Goal: Task Accomplishment & Management: Manage account settings

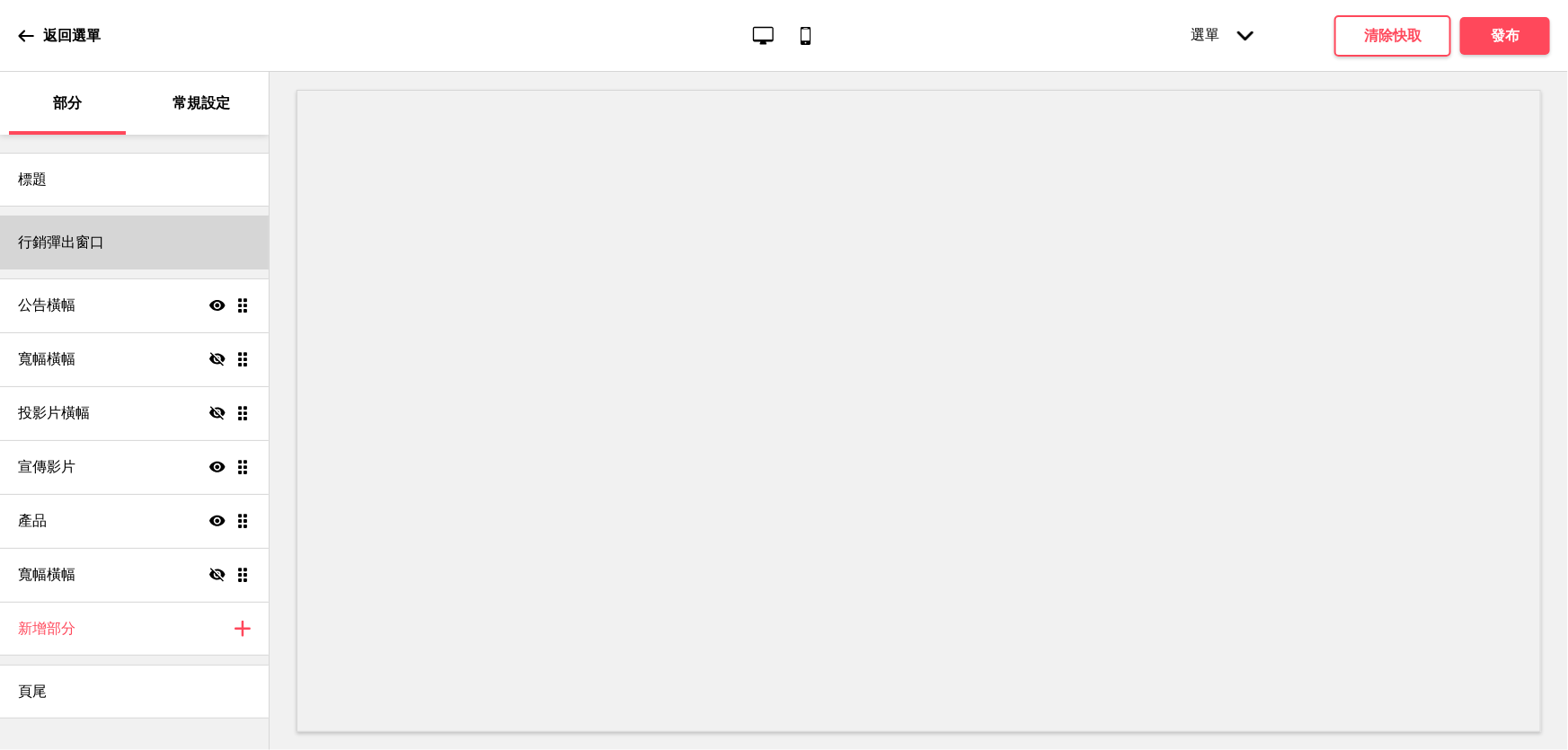
click at [164, 240] on div "行銷彈出窗口" at bounding box center [134, 242] width 268 height 54
select select "daily"
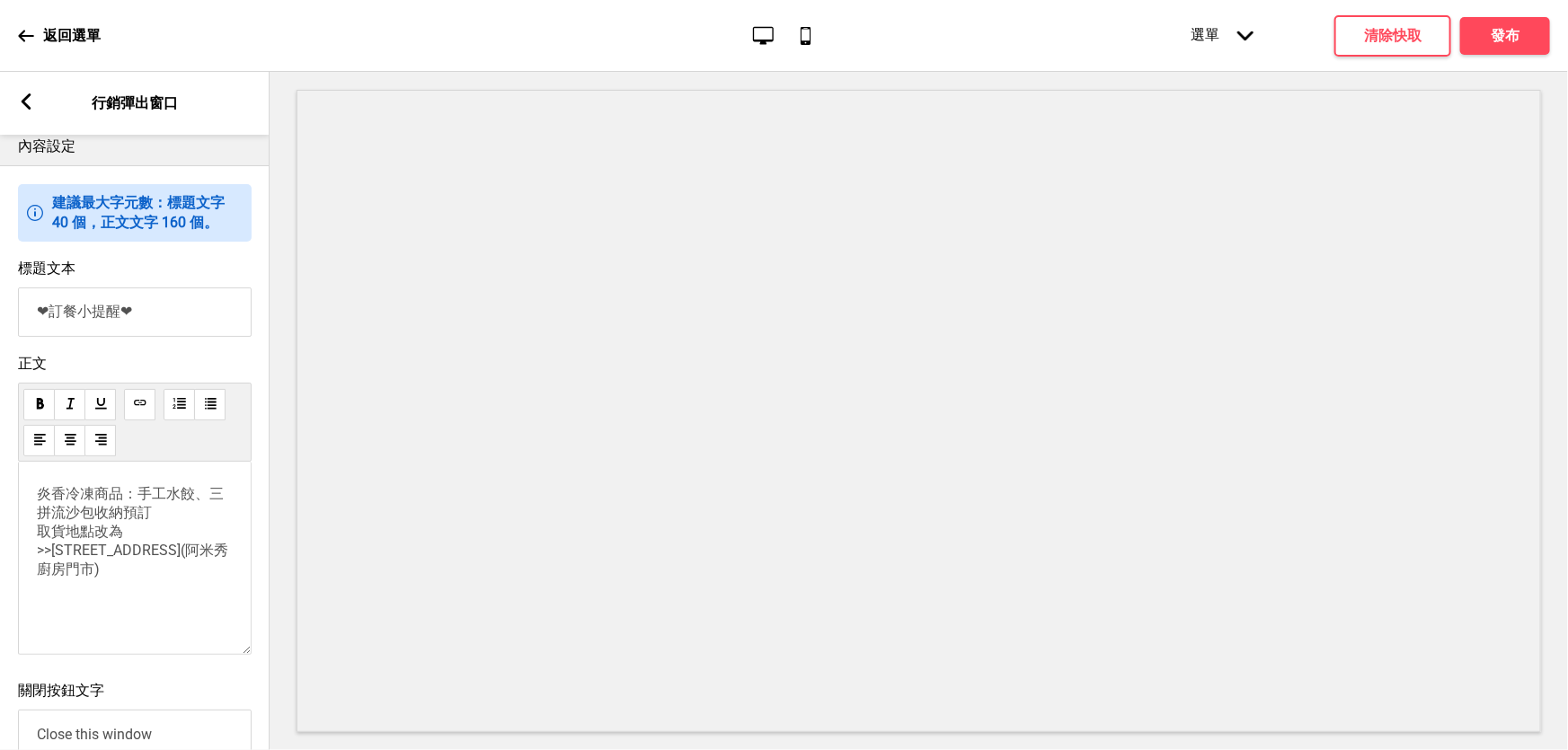
scroll to position [817, 0]
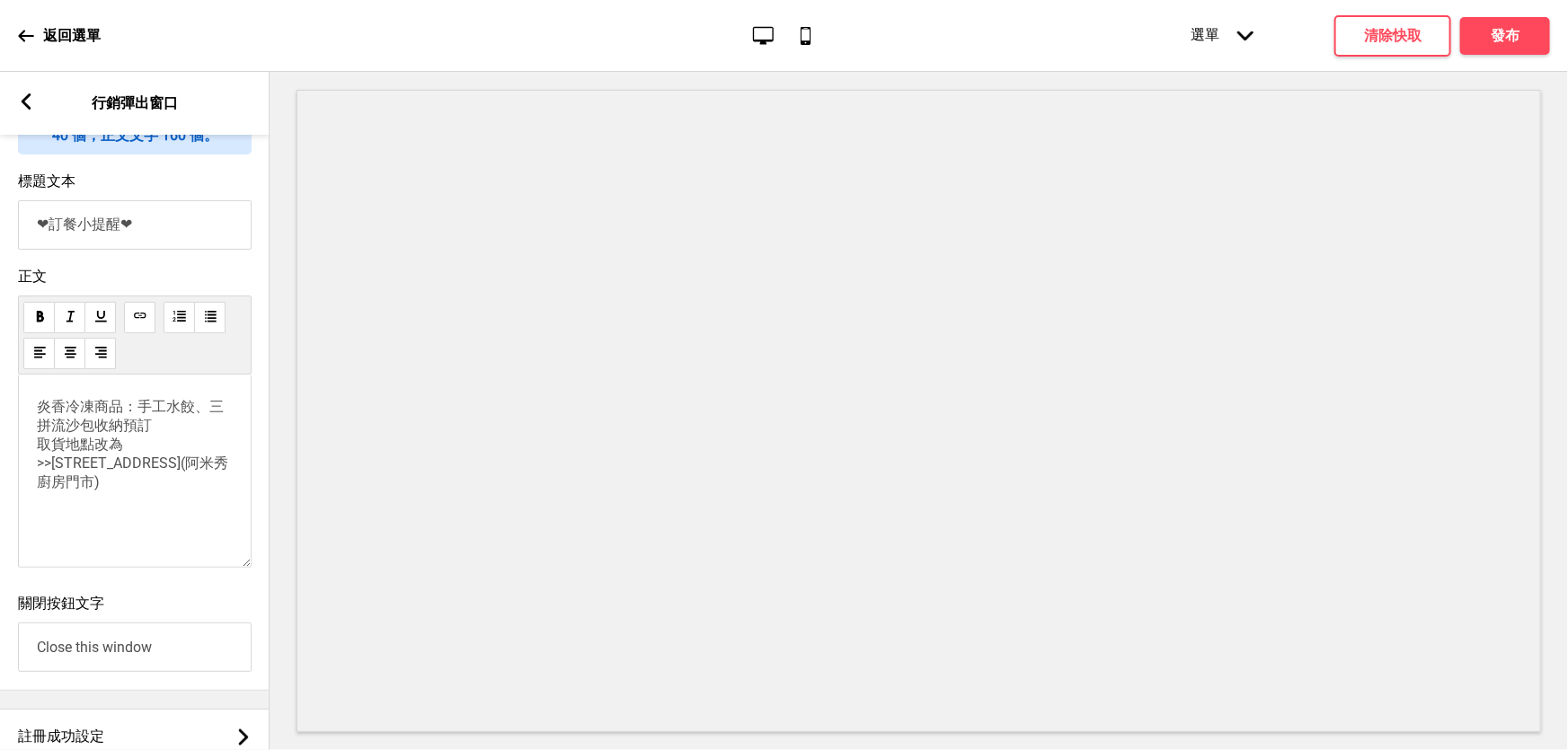
click at [38, 472] on font "取貨地點改為>>" at bounding box center [80, 453] width 87 height 36
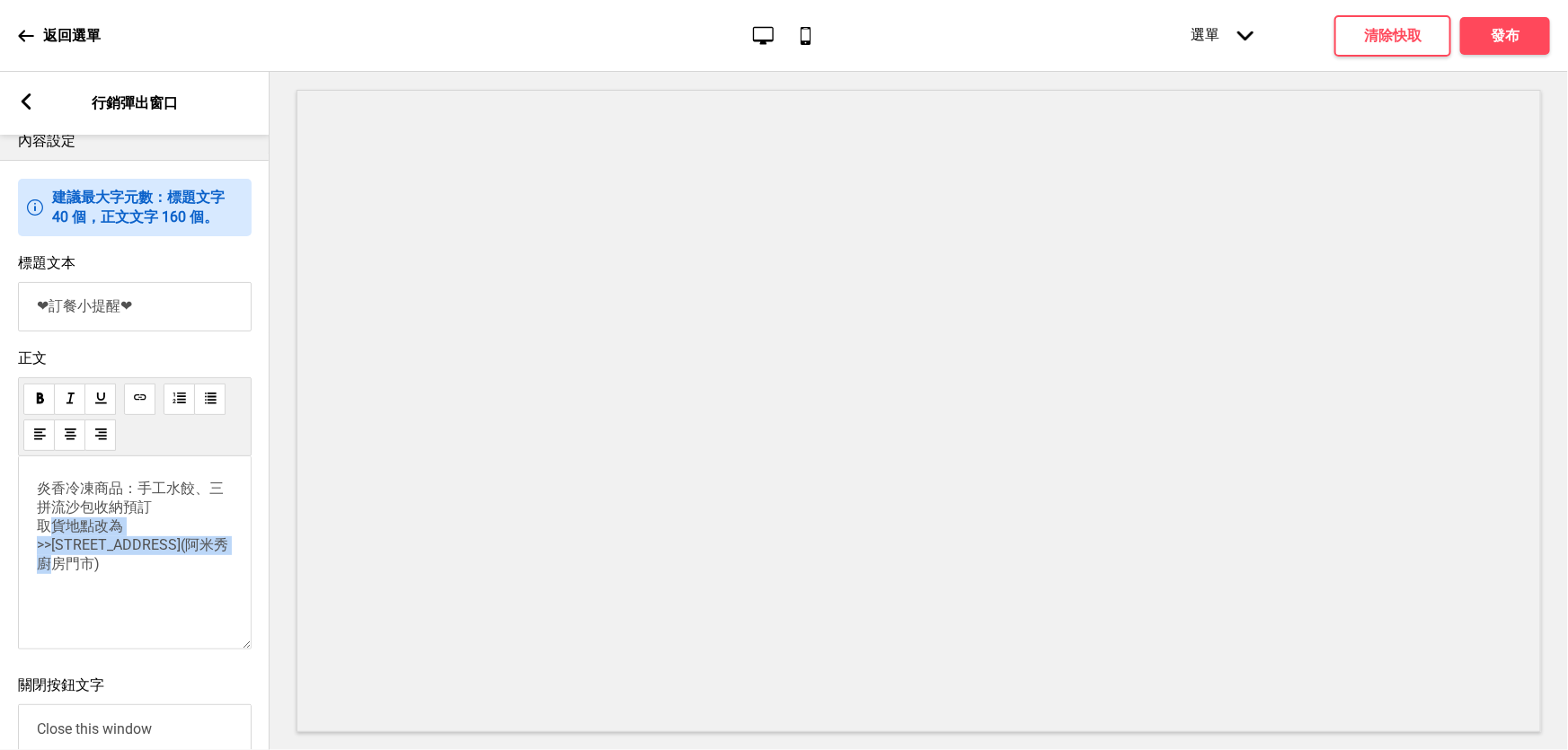
drag, startPoint x: 88, startPoint y: 611, endPoint x: 18, endPoint y: 566, distance: 83.2
click at [18, 566] on div "炎香冷凍商品：手工水餃、三拼流沙包收納預訂 取貨地點改為>> 西區自立街117-1號(阿米秀廚房門市)" at bounding box center [134, 553] width 233 height 194
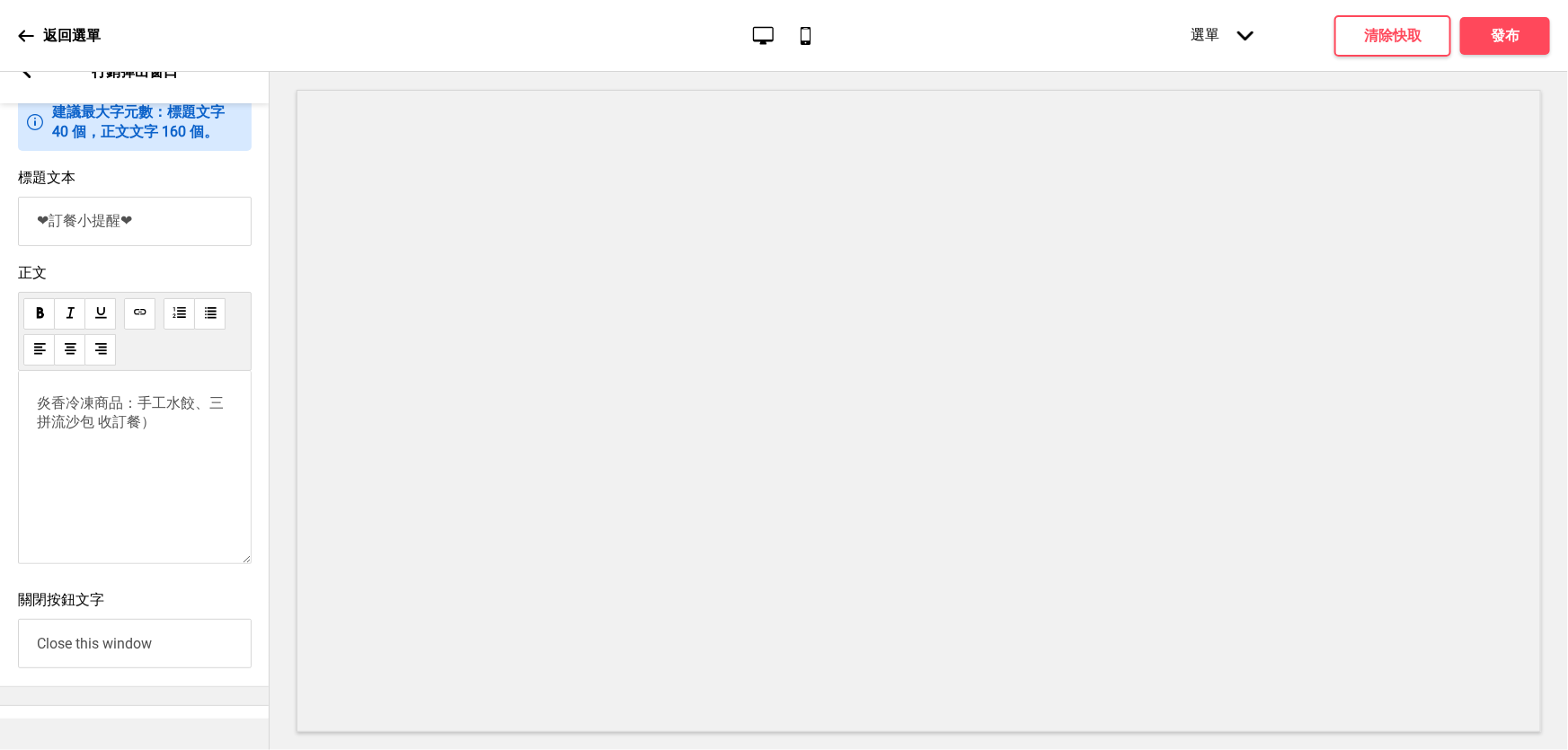
scroll to position [707, 0]
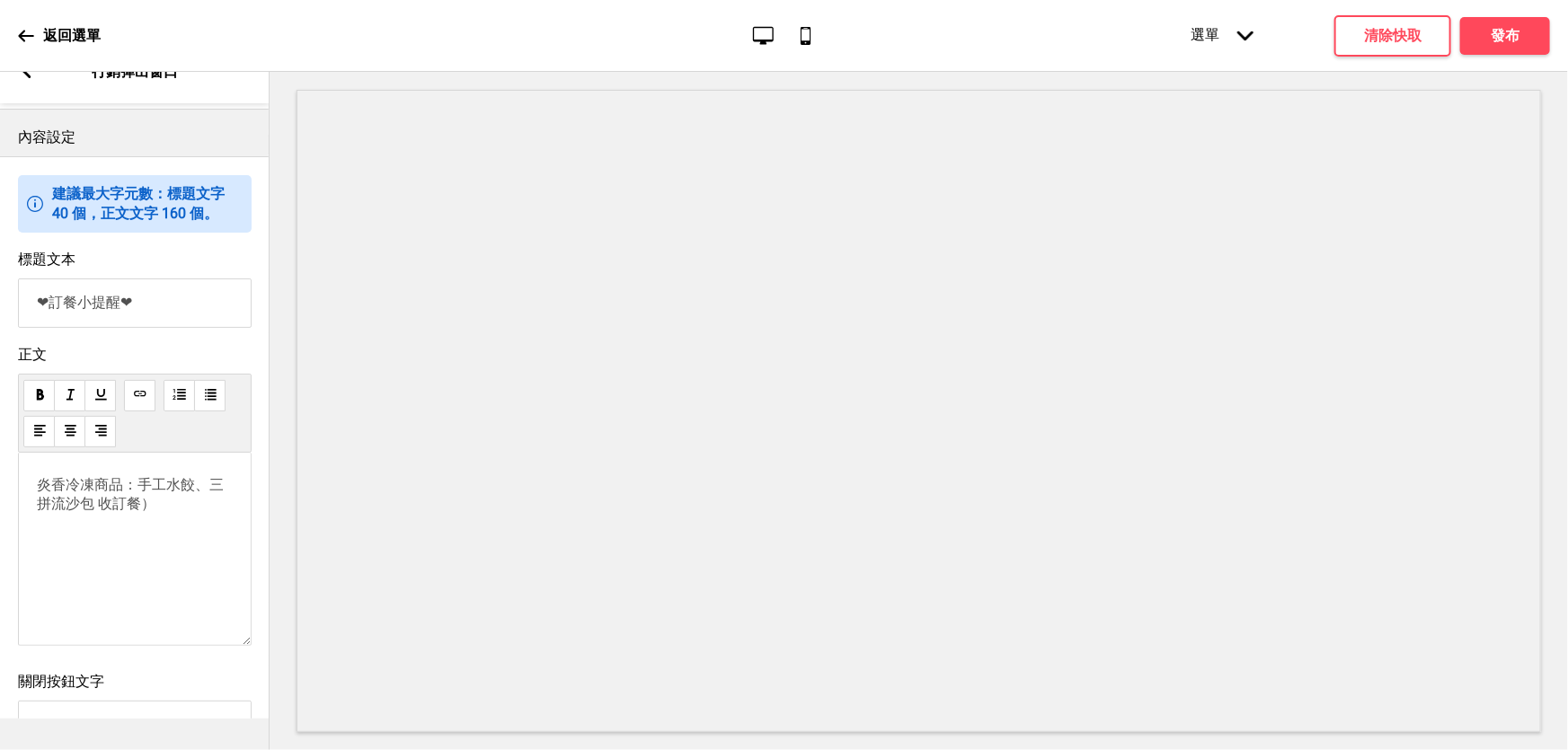
click at [145, 514] on p "炎香冷凍商品：手工水餃、三拼流沙包 收訂餐 ）" at bounding box center [134, 495] width 196 height 38
drag, startPoint x: 93, startPoint y: 547, endPoint x: 29, endPoint y: 497, distance: 81.2
click at [29, 497] on div "炎香冷凍商品：手工水餃、三拼流沙包 收訂餐 ）" at bounding box center [134, 549] width 233 height 194
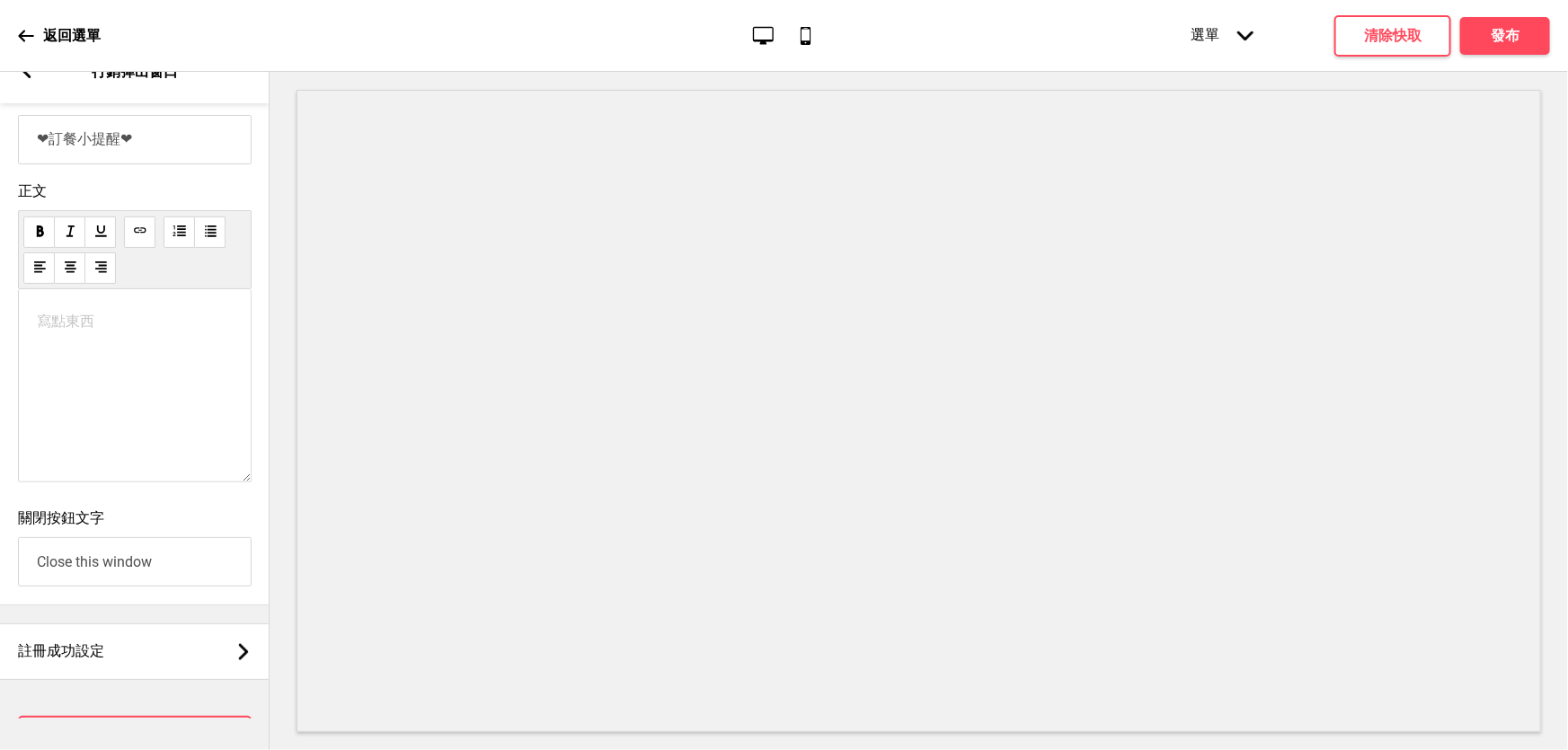
scroll to position [973, 0]
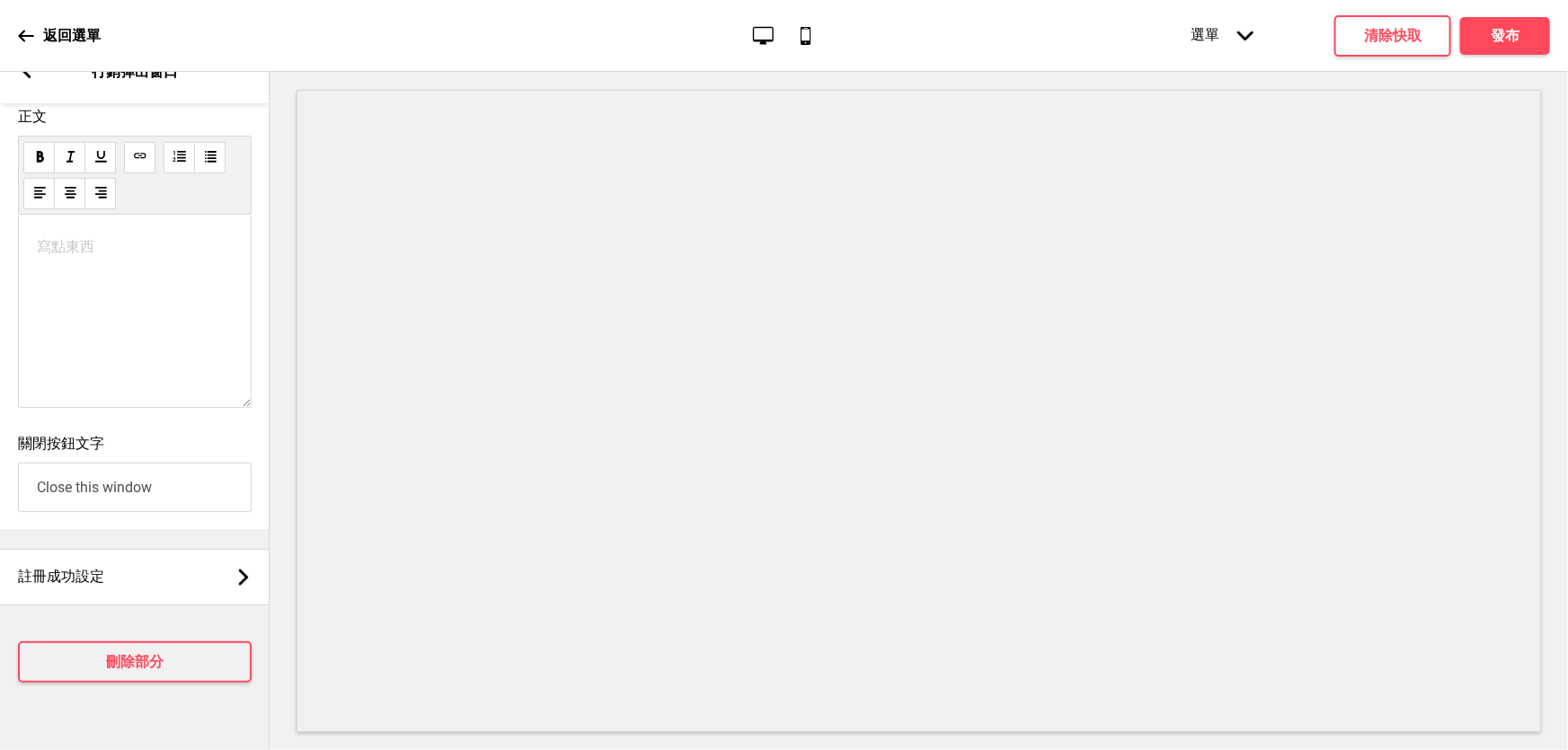
click at [146, 295] on div "寫點東西 ﻿" at bounding box center [134, 311] width 233 height 194
click at [53, 238] on p "寫點東西 ﻿" at bounding box center [134, 247] width 196 height 18
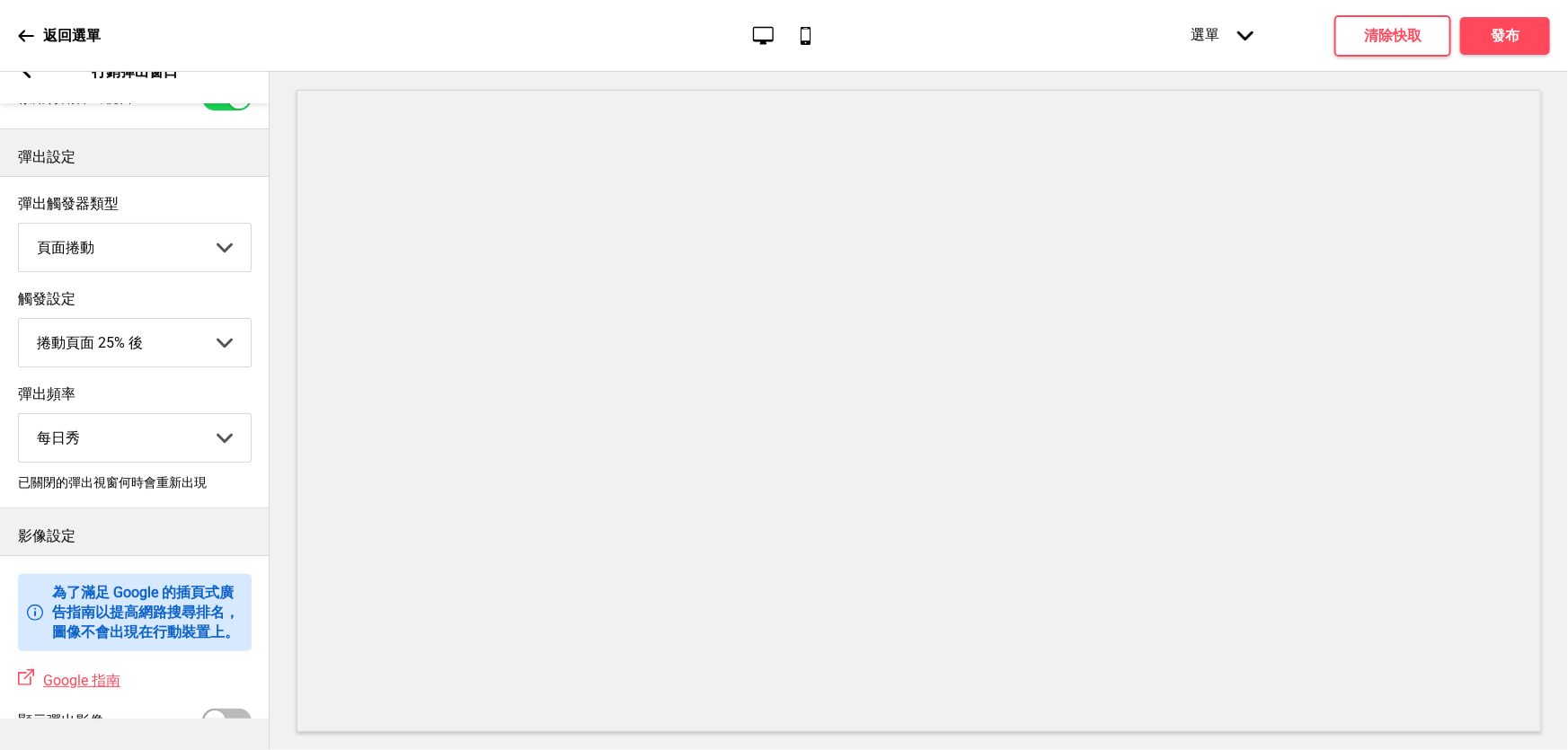
scroll to position [0, 0]
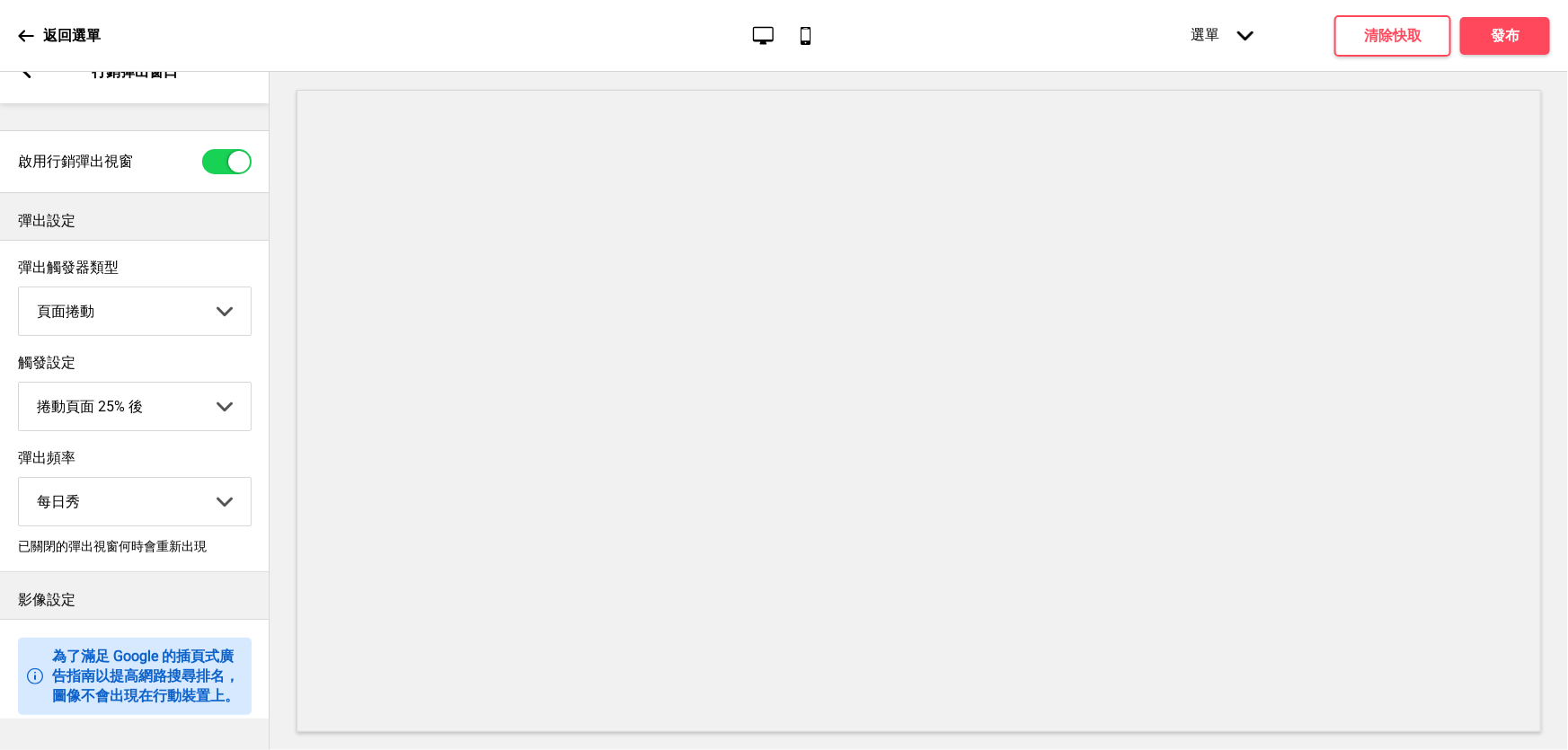
click at [29, 78] on div "Arrow left" at bounding box center [25, 72] width 17 height 19
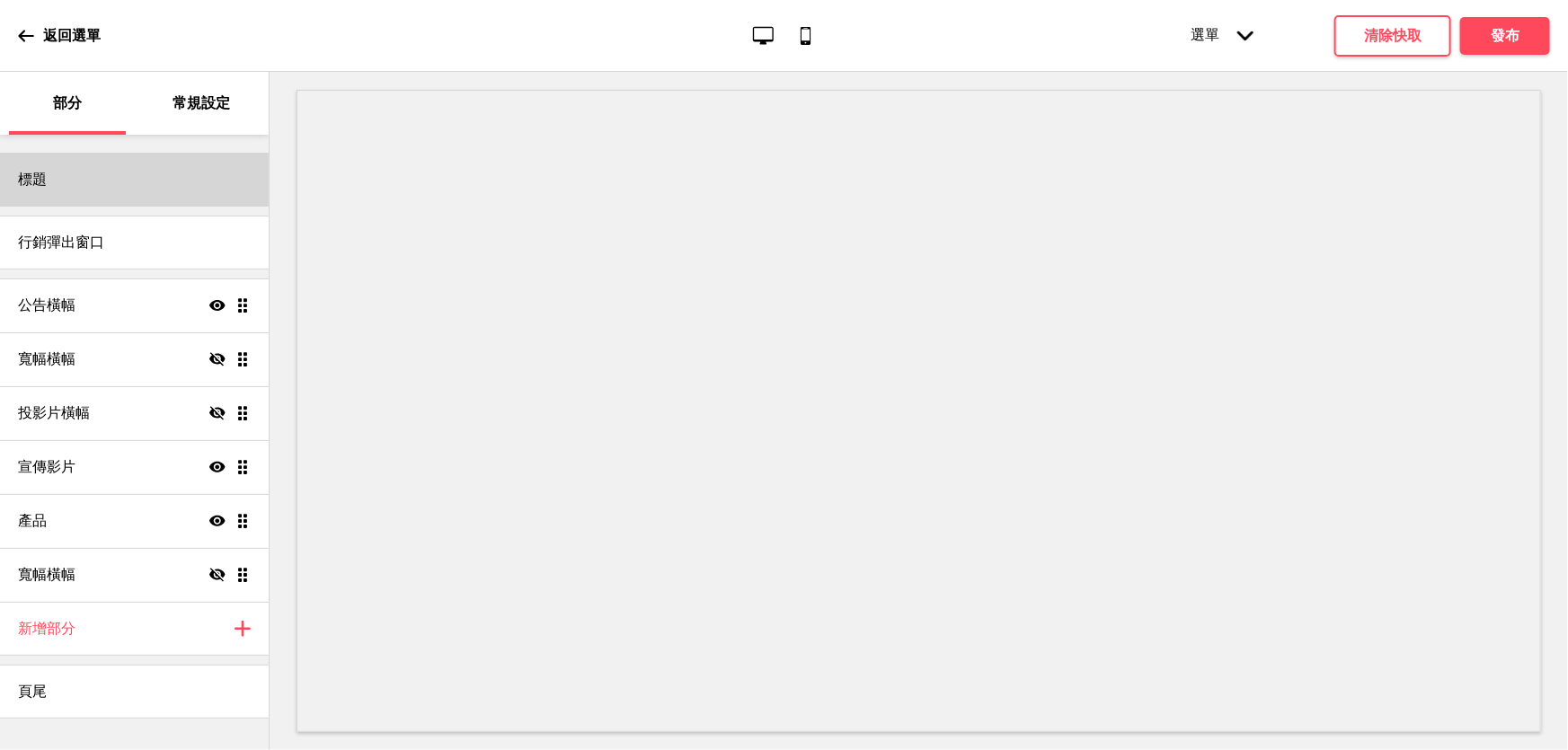
click at [160, 191] on div "標題" at bounding box center [134, 179] width 268 height 54
select select "腾祥睿黑简"
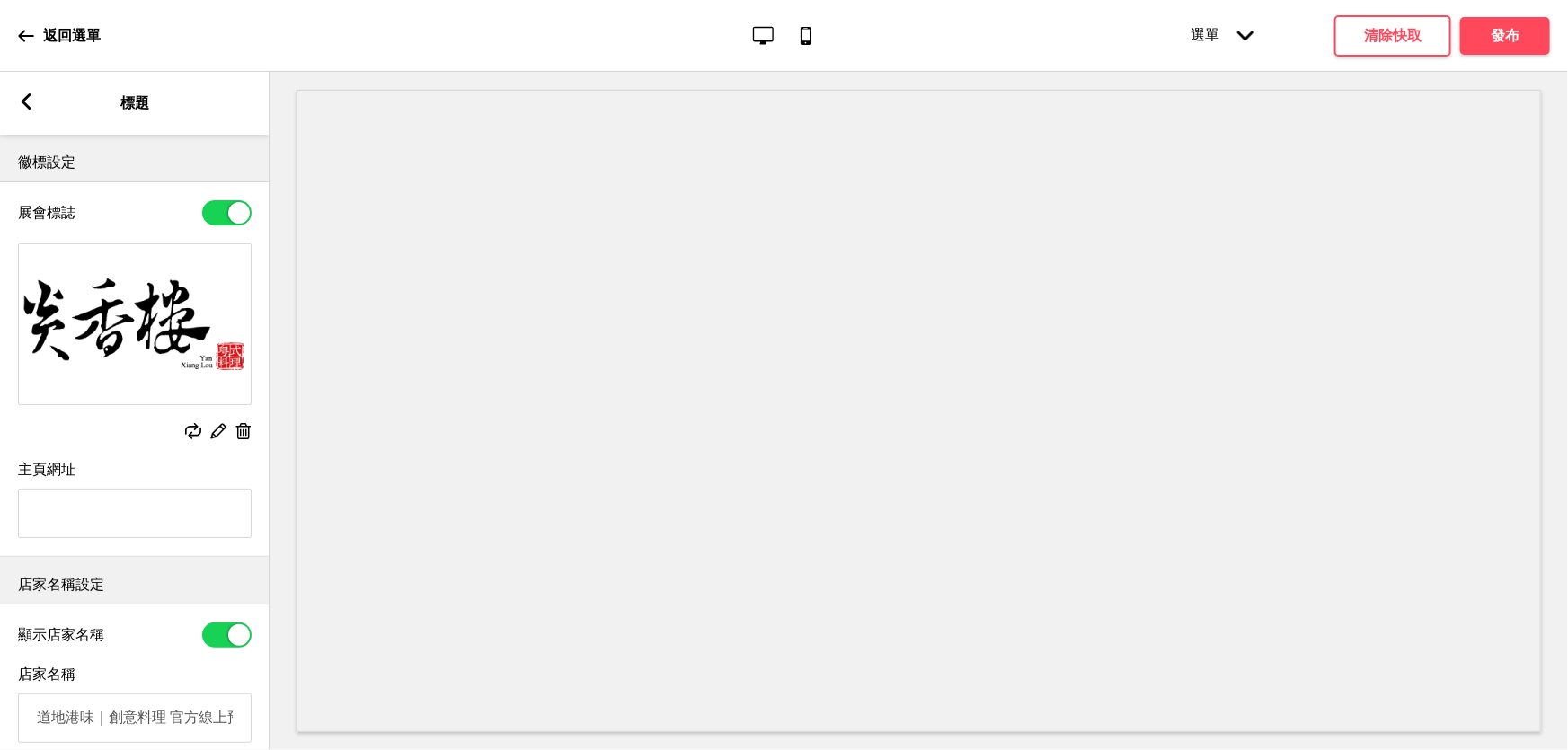
click at [25, 105] on icon at bounding box center [26, 101] width 10 height 17
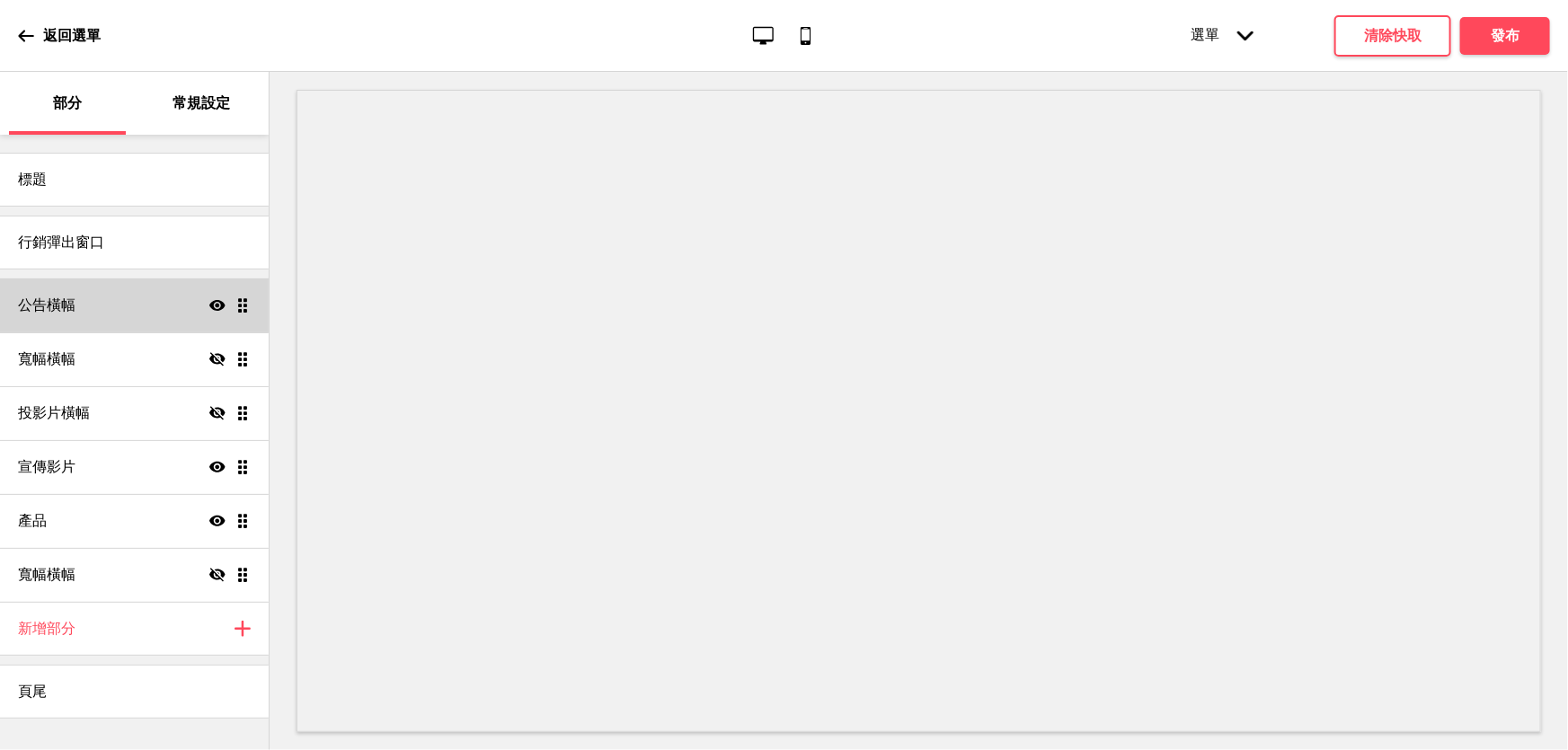
click at [113, 312] on div "公告橫幅 Show Drag" at bounding box center [134, 304] width 268 height 54
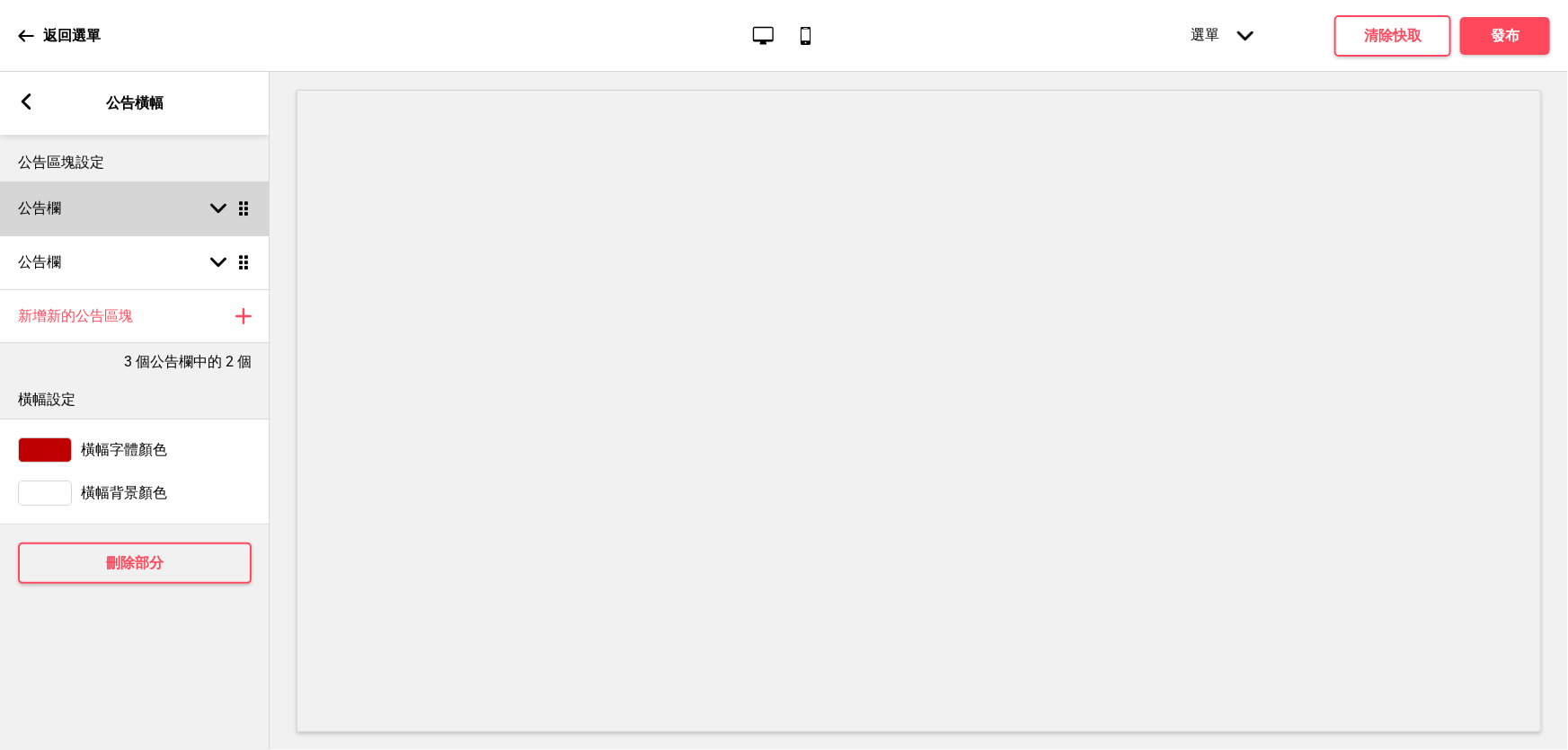
click at [218, 201] on rect at bounding box center [218, 208] width 17 height 17
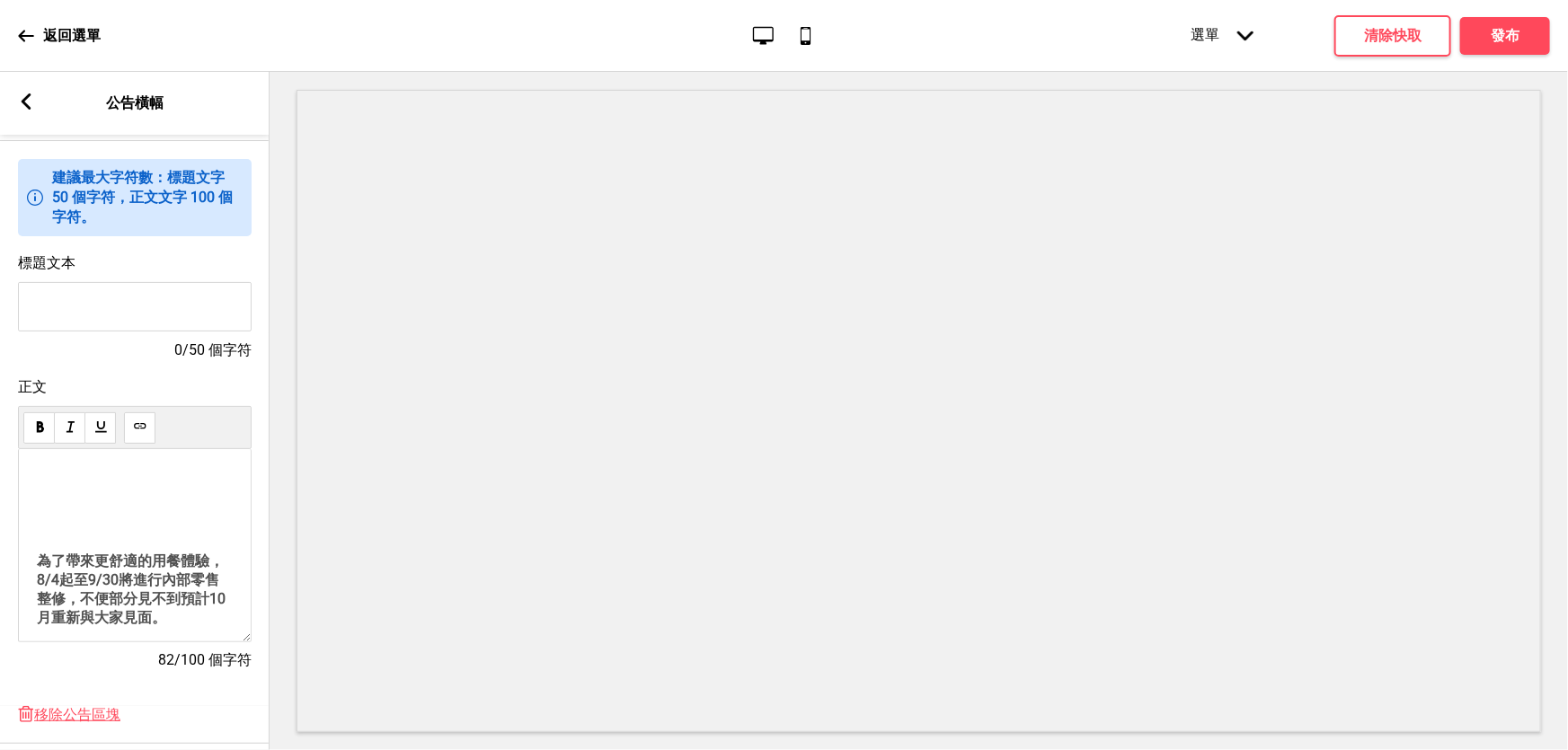
scroll to position [244, 0]
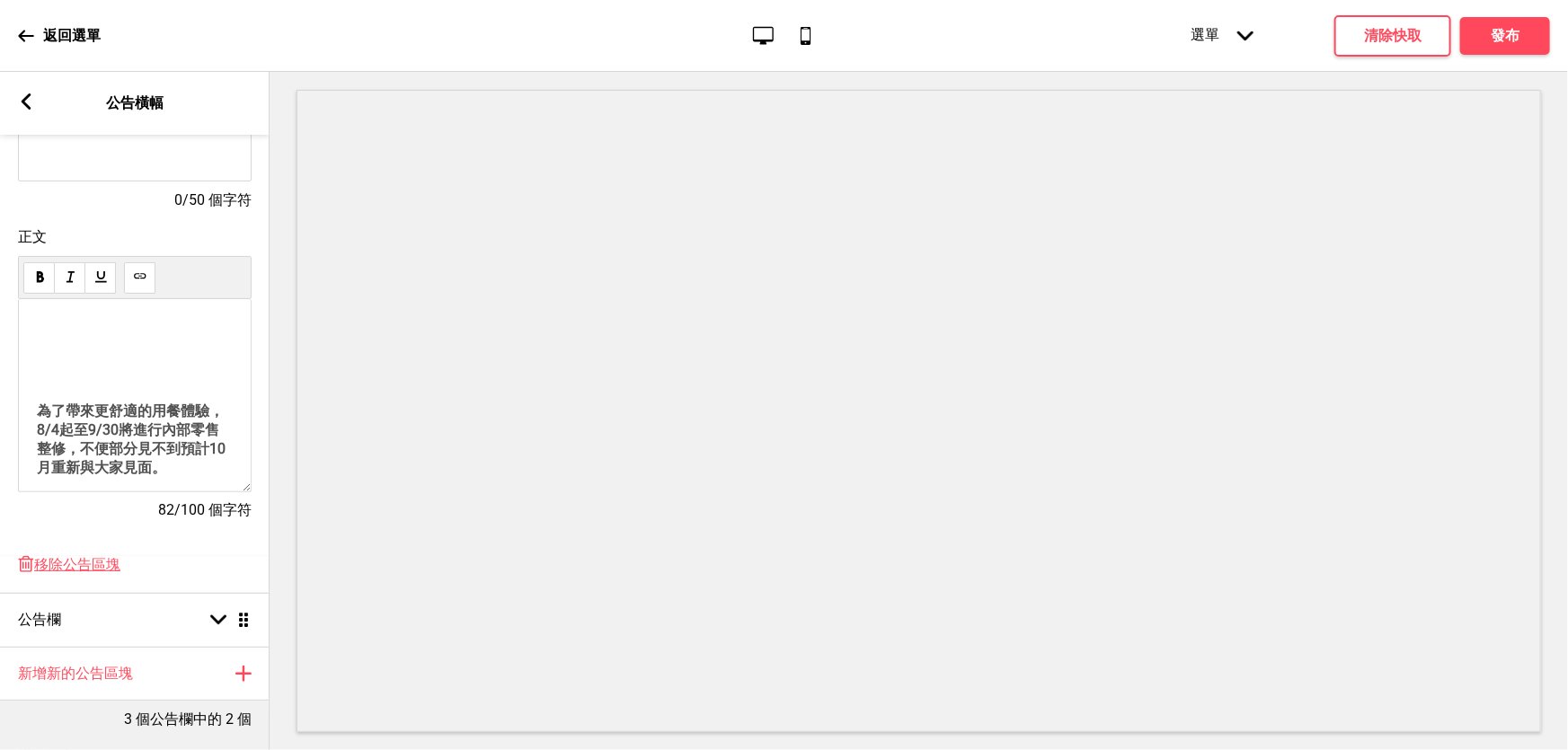
click at [118, 400] on div "為了帶來更舒適的用餐體驗，8/4起至9/30將進行內部零售整修，不便部分見不到預計10月重新與大家見面。 感謝您的耐心等待，我們會以更好的樣貌回來，寶寶期待！" at bounding box center [134, 482] width 196 height 319
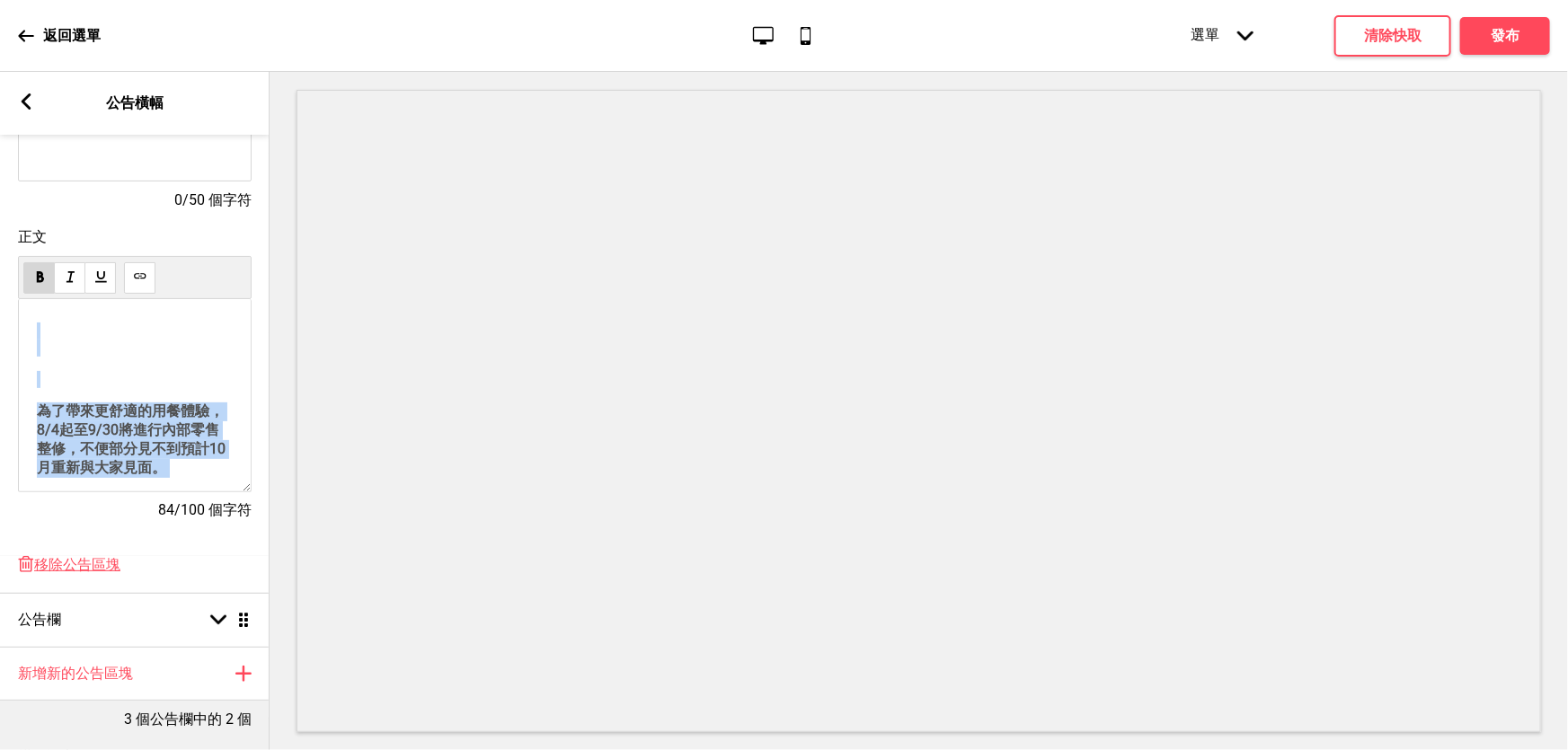
click at [105, 387] on div "為了帶來更舒適的用餐體驗，8/4起至9/30將進行內部零售整修，不便部分見不到預計10月重新與大家見面。 感謝您的耐心等待，我們會以更好的樣貌回來，寶寶期待！" at bounding box center [134, 482] width 196 height 319
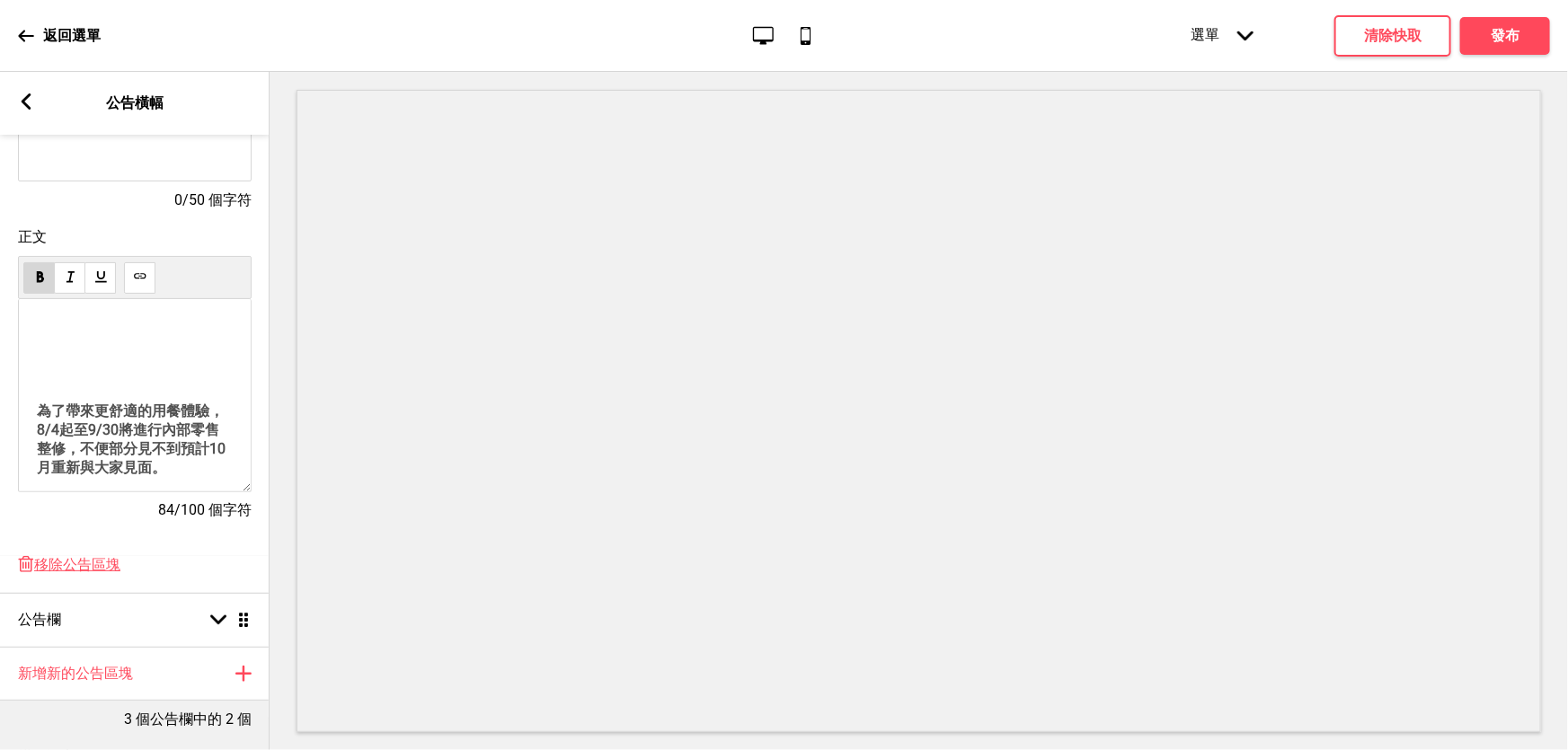
click at [104, 433] on p "為了帶來更舒適的用餐體驗，8/4起至9/30將進行內部零售整修，不便部分見不到預計10月重新與大家見面。" at bounding box center [134, 441] width 196 height 76
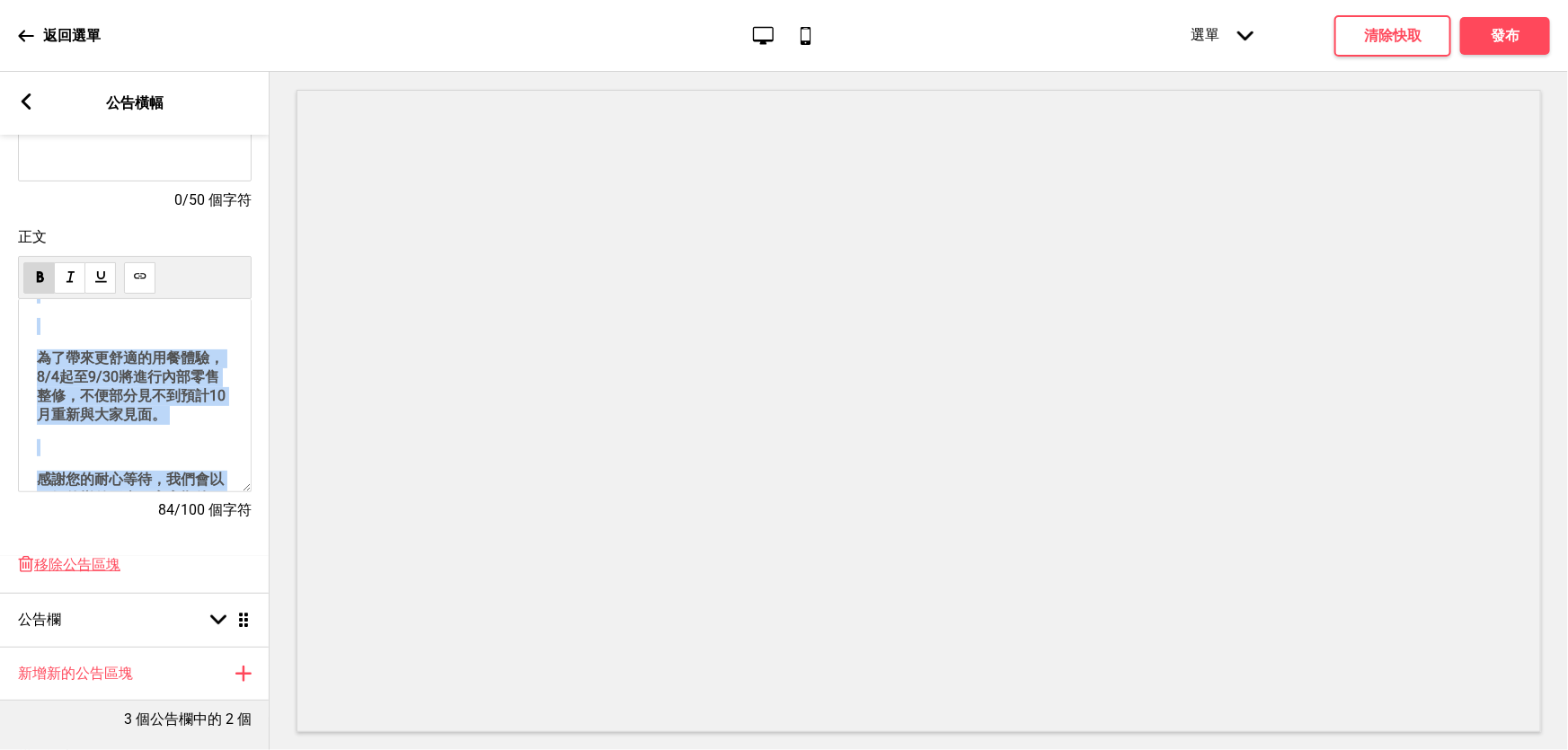
scroll to position [81, 0]
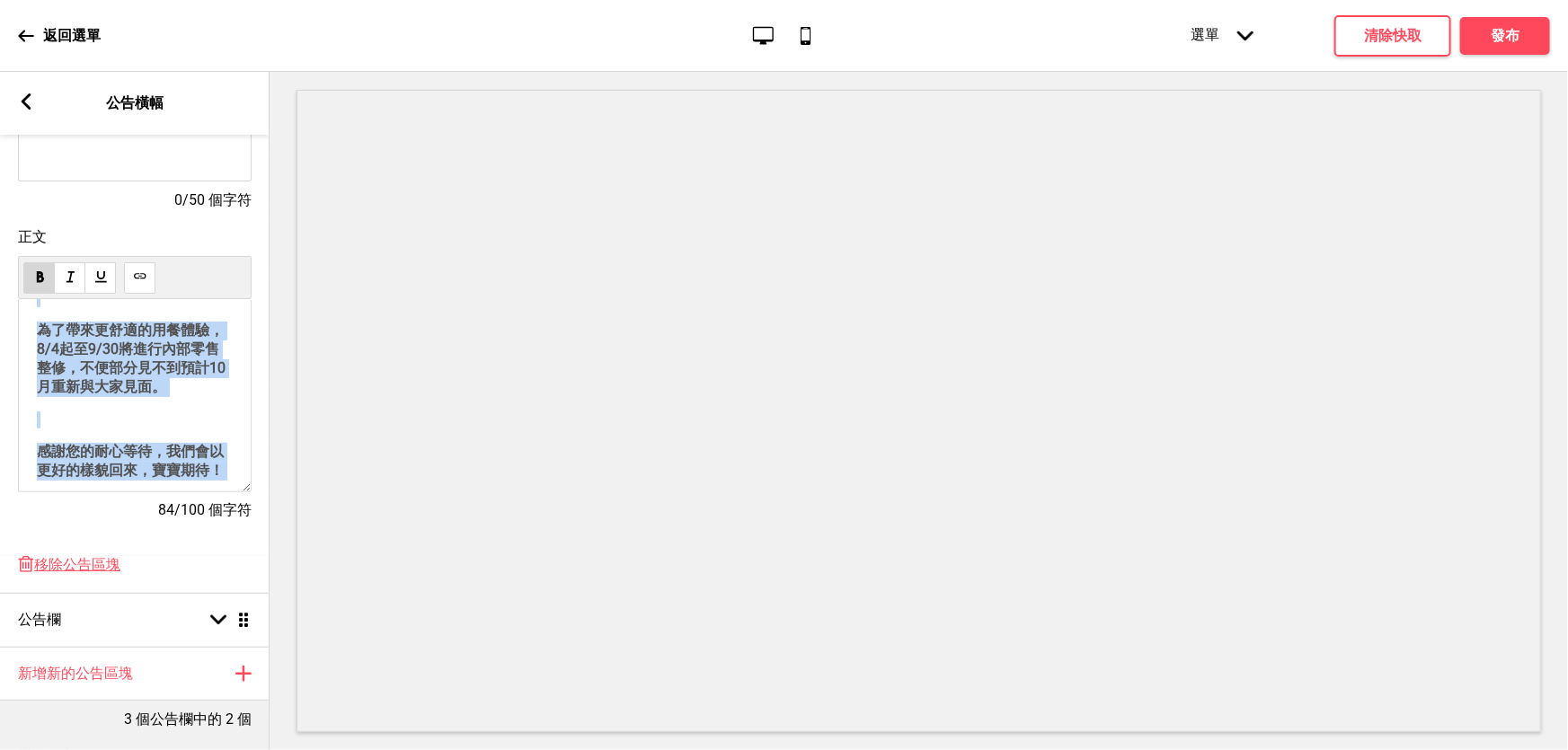
click at [107, 354] on font "為了帶來更舒適的用餐體驗，8/4起至9/30將進行內部零售整修，不便部分見不到預計10月重新與大家見面。" at bounding box center [131, 359] width 189 height 74
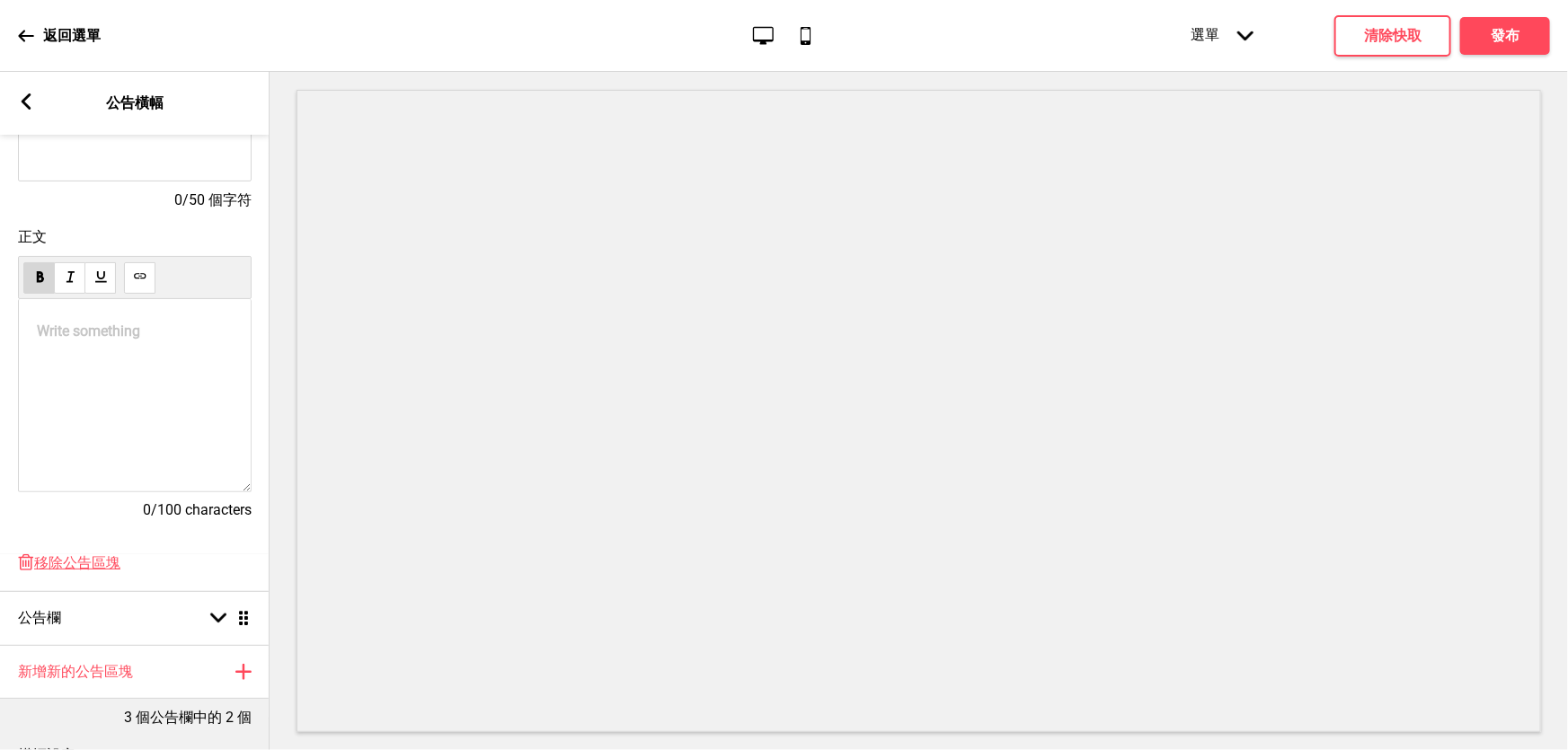
scroll to position [326, 0]
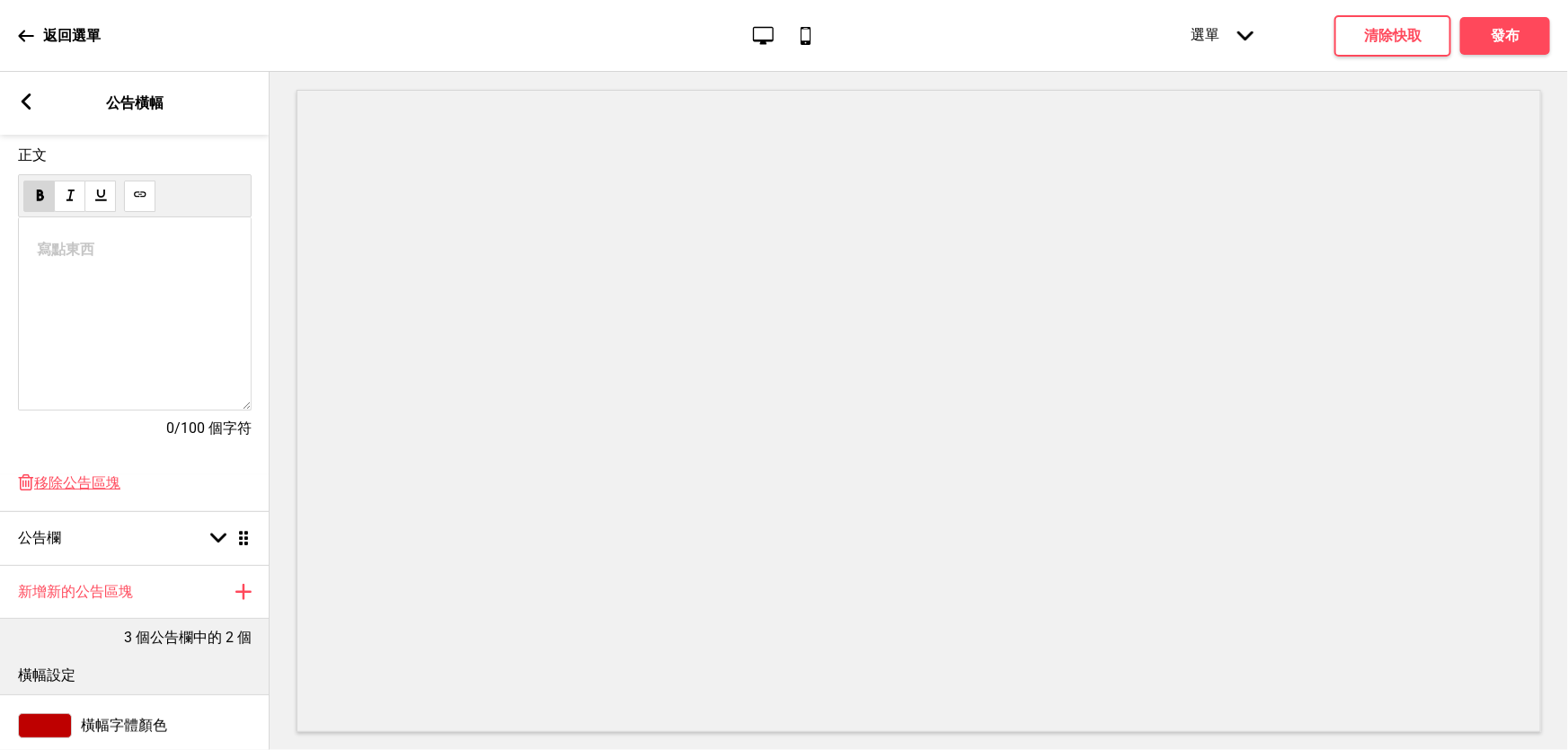
click at [76, 268] on div "寫點東西 ﻿" at bounding box center [134, 314] width 233 height 194
click at [49, 258] on p "寫點東西 ﻿" at bounding box center [134, 250] width 196 height 18
click at [116, 319] on div "寫點東西 ﻿" at bounding box center [134, 314] width 233 height 194
click at [58, 248] on p "寫點東西 ﻿" at bounding box center [134, 250] width 196 height 18
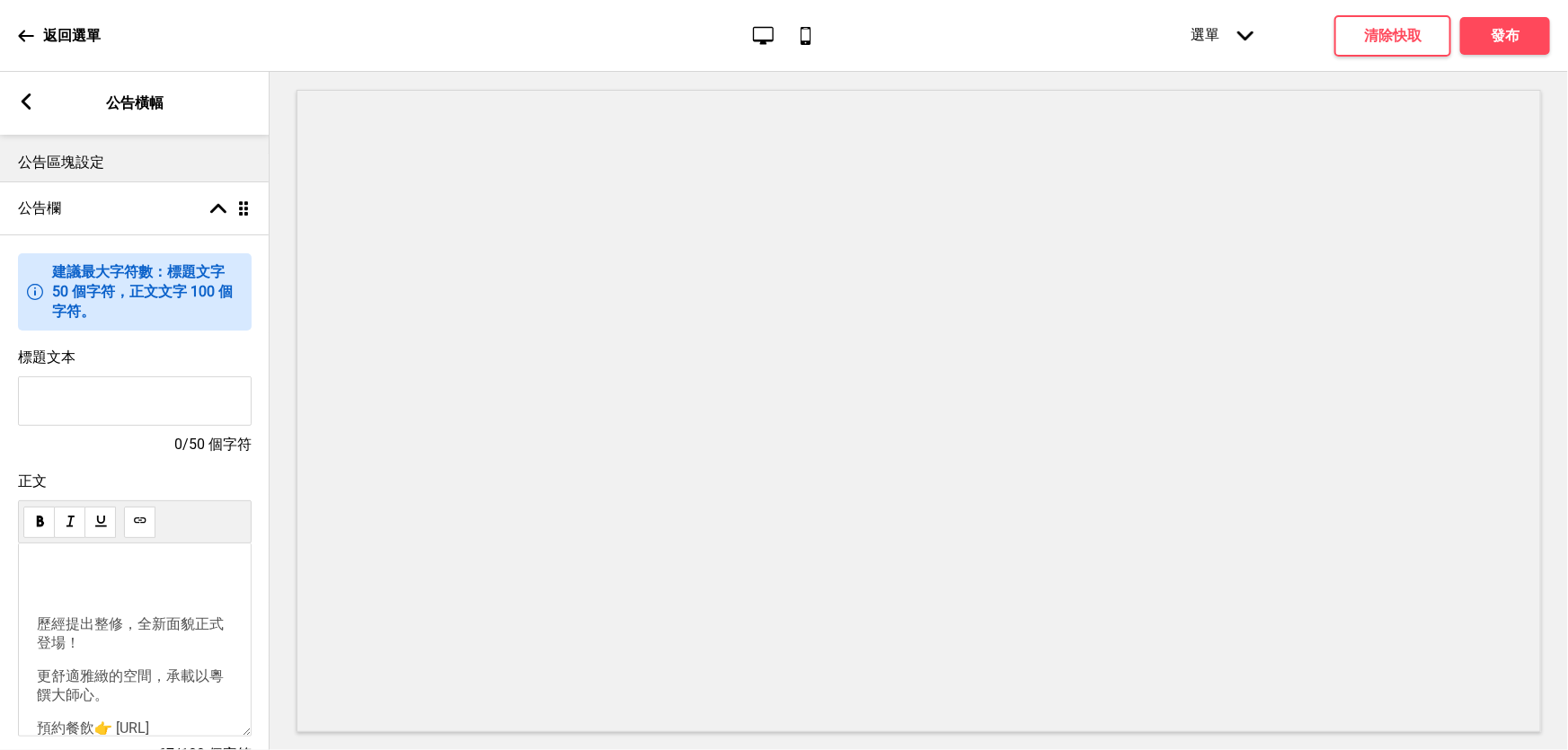
click at [136, 598] on p at bounding box center [134, 584] width 196 height 34
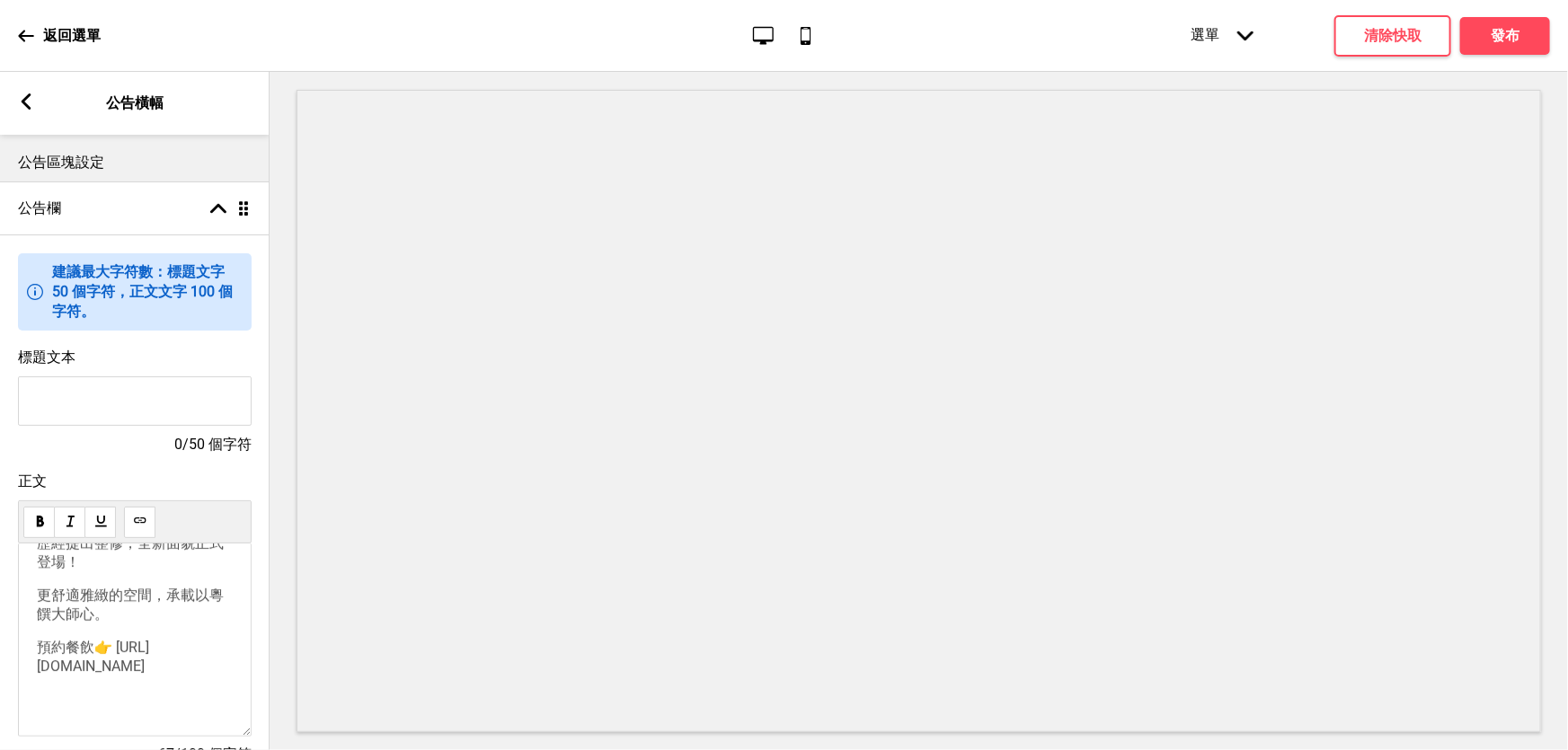
drag, startPoint x: 136, startPoint y: 637, endPoint x: 216, endPoint y: 679, distance: 90.4
click at [216, 679] on div "歷經提出整修，全新面貌正式登場！ 更舒適雅緻的空間，承載以粵饌大師心。 預約餐飲👉 https://reurl.cc/L5ooWX" at bounding box center [134, 613] width 196 height 254
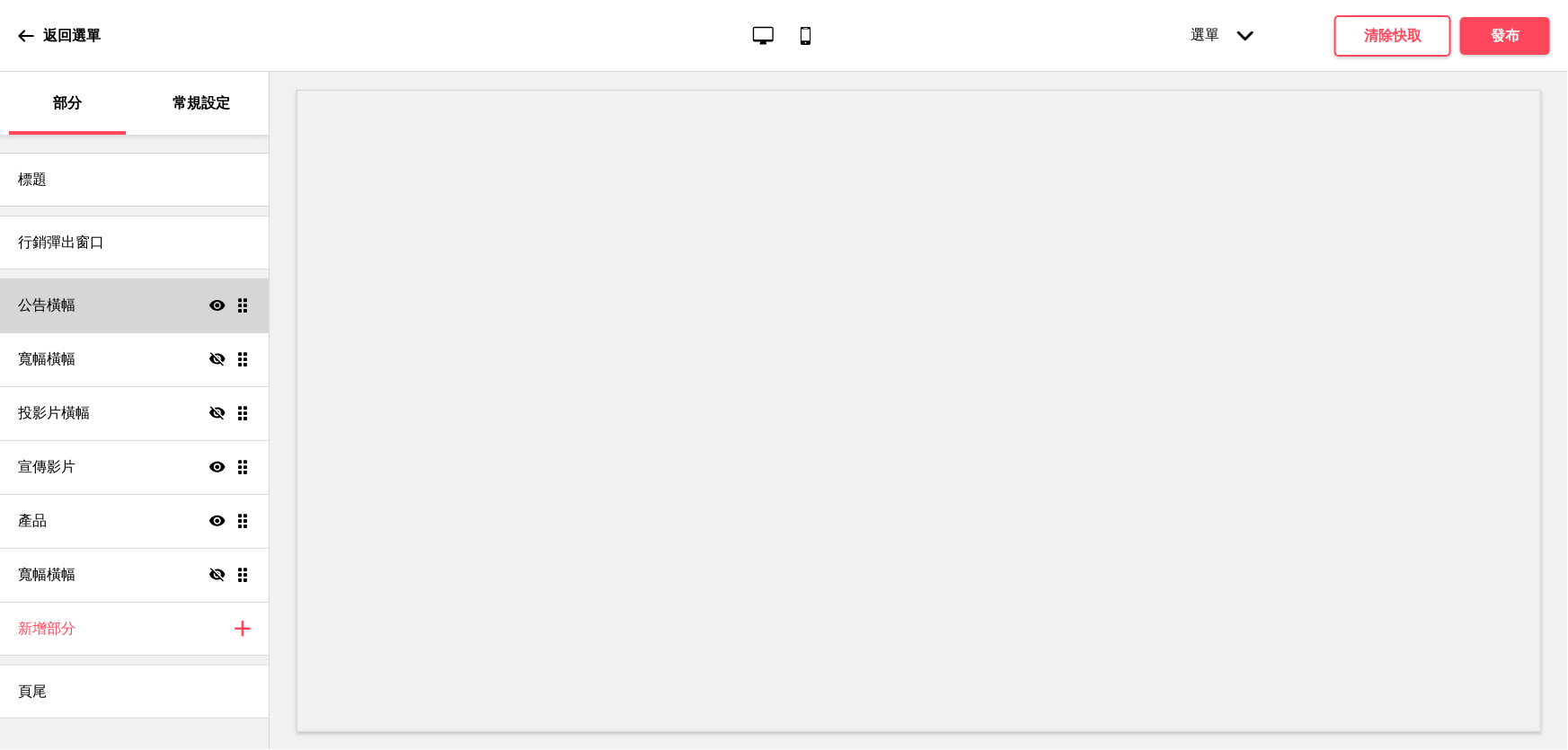
click at [124, 310] on div "公告橫幅 Show Drag" at bounding box center [134, 304] width 268 height 54
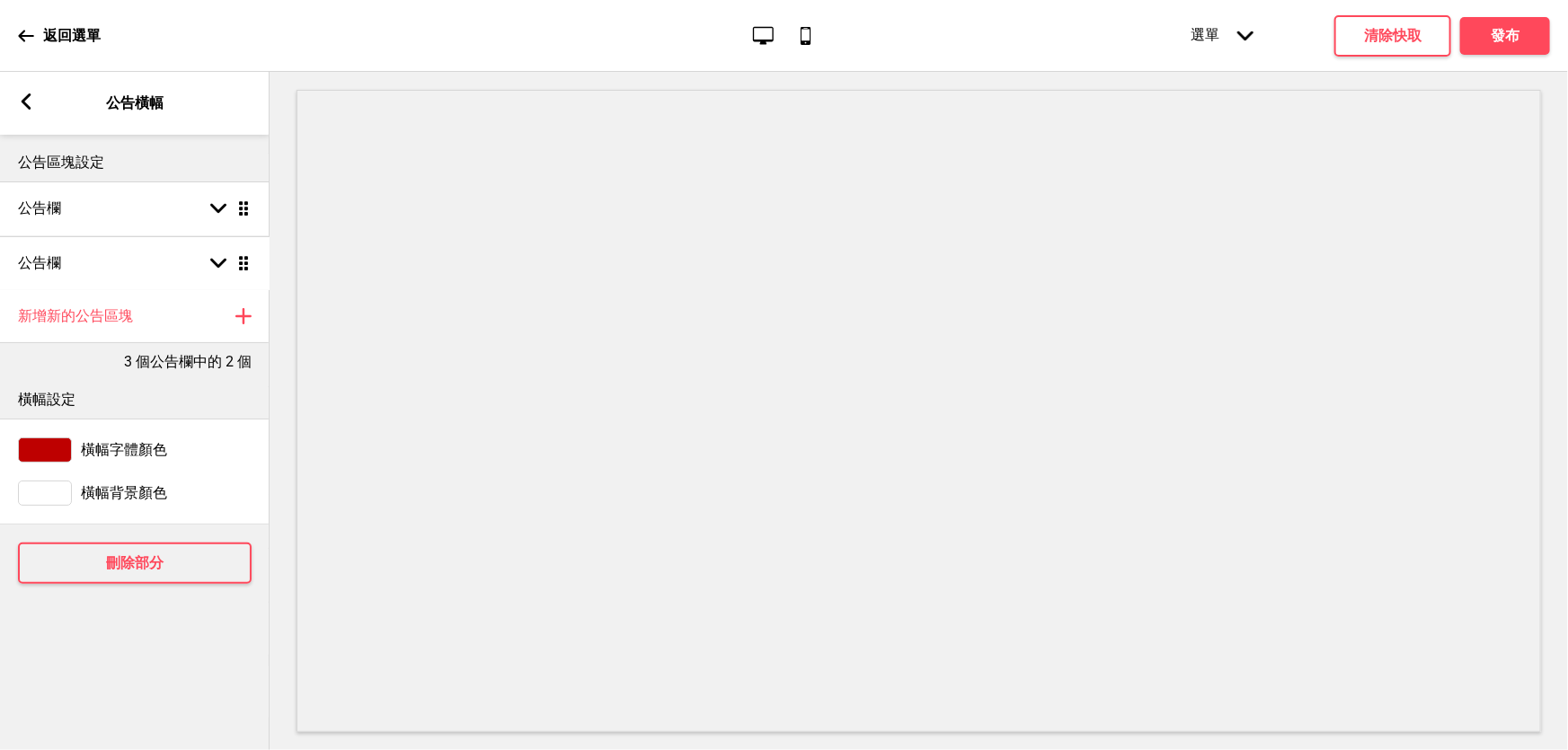
click at [242, 266] on ul "公告欄 Arrow down Drag 公告欄 Arrow down Drag" at bounding box center [134, 235] width 269 height 108
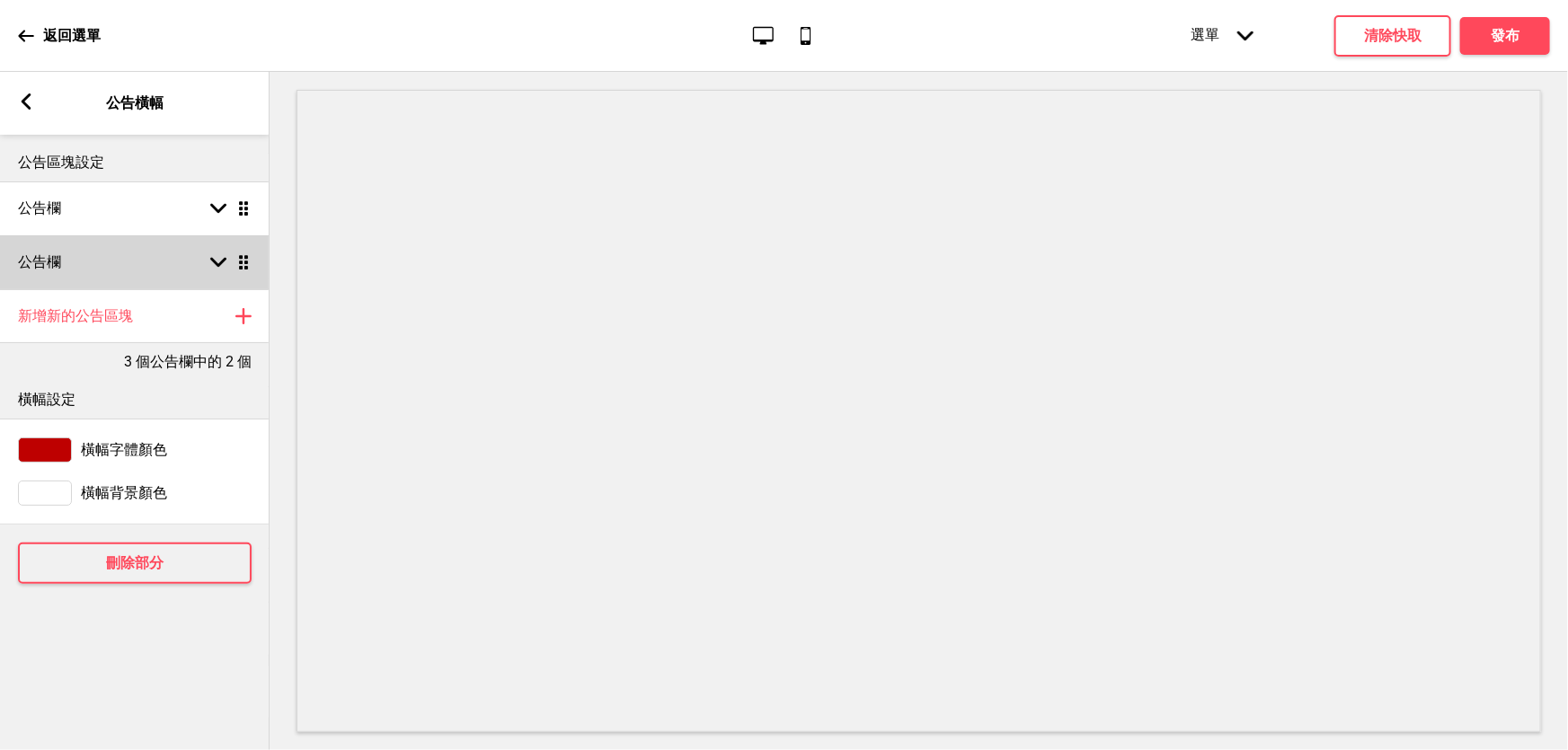
click at [219, 252] on div "公告欄 Arrow down Drag" at bounding box center [134, 262] width 269 height 54
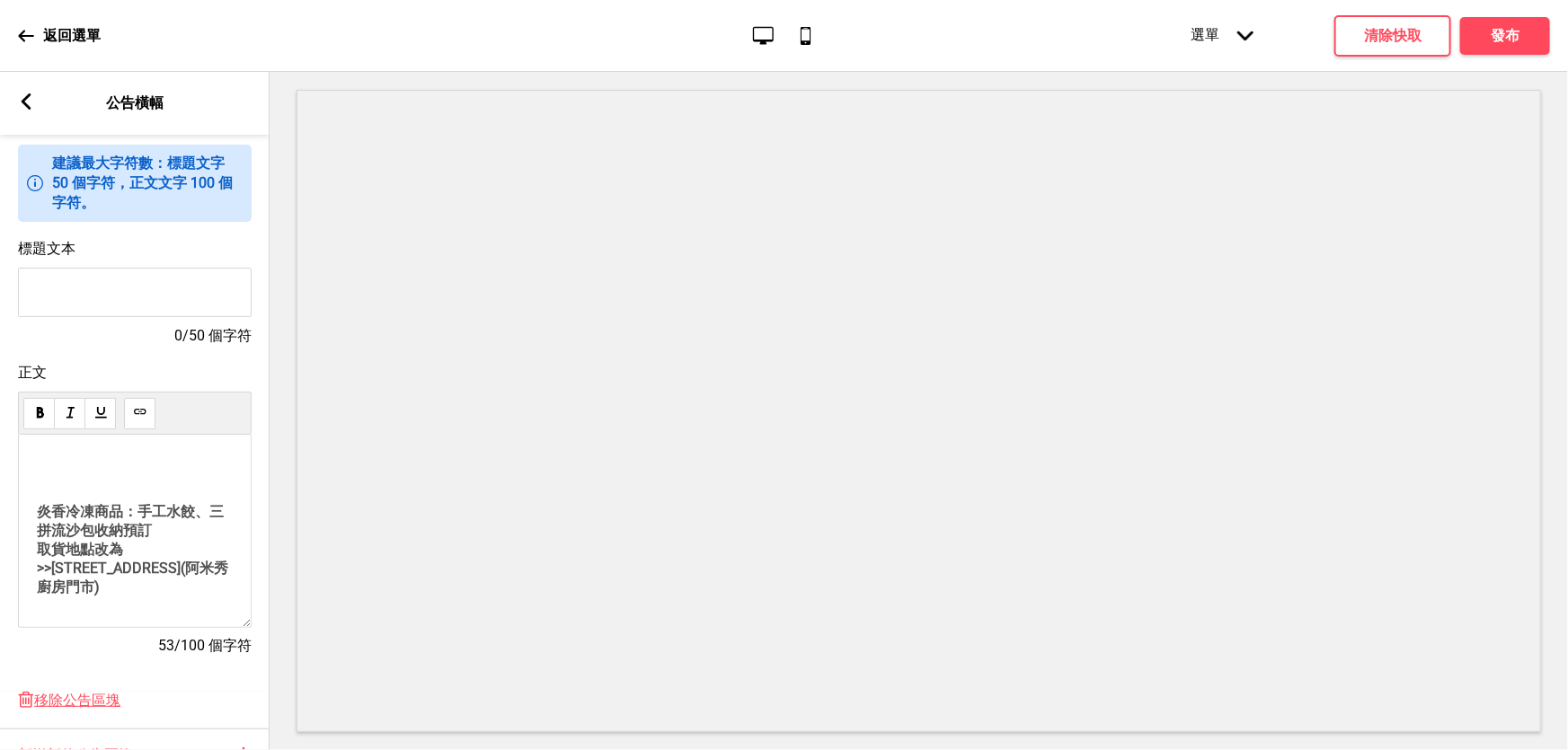
scroll to position [68, 0]
click at [89, 708] on font "移除公告區塊" at bounding box center [77, 700] width 87 height 18
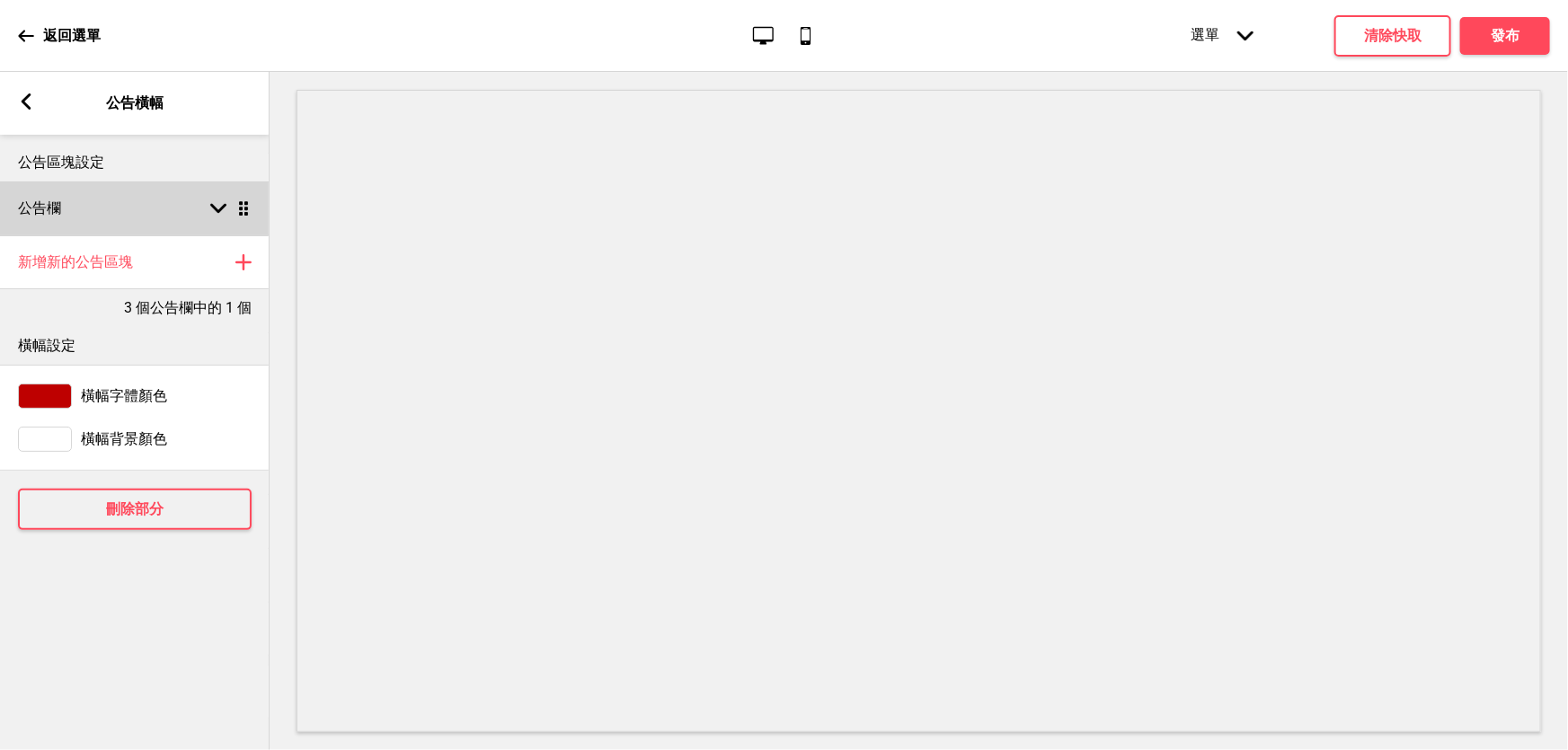
click at [211, 205] on icon at bounding box center [218, 209] width 17 height 10
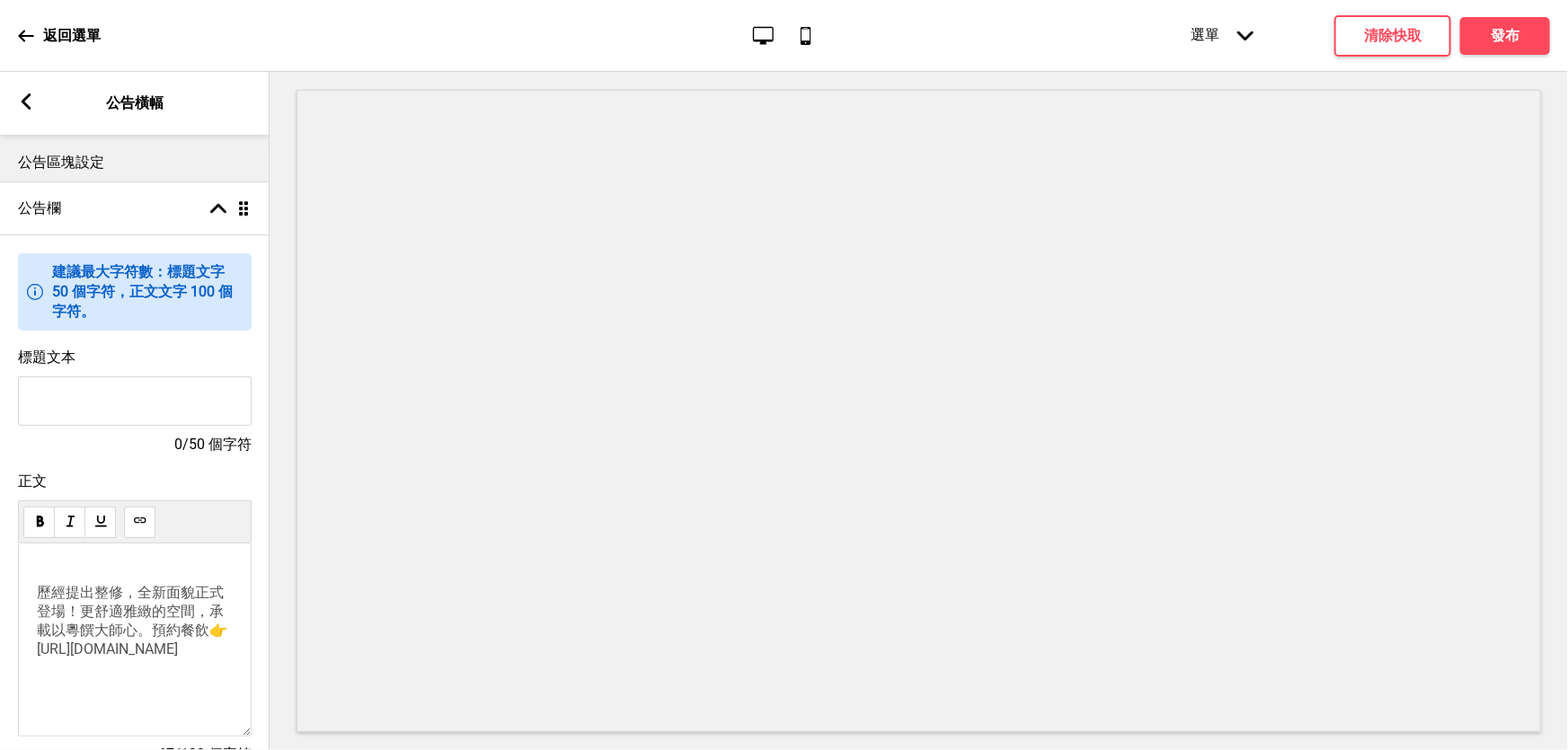
click at [147, 696] on p "歷經提出整修，全新面貌正式登場！ 更舒適雅緻的空間，承載以粵饌大師心。 預約餐飲👉 [URL][DOMAIN_NAME]" at bounding box center [134, 638] width 196 height 142
drag, startPoint x: 147, startPoint y: 682, endPoint x: 201, endPoint y: 707, distance: 59.5
click at [201, 707] on p "歷經提出整修，全新面貌正式登場！ 更舒適雅緻的空間，承載以粵饌大師心。 預約餐飲👉 [URL][DOMAIN_NAME]" at bounding box center [134, 638] width 196 height 142
click at [148, 681] on p "歷經提出整修，全新面貌正式登場！ 更舒適雅緻的空間，承載以道粵饌匠心 [URL][DOMAIN_NAME]" at bounding box center [134, 638] width 196 height 142
drag, startPoint x: 184, startPoint y: 689, endPoint x: 33, endPoint y: 688, distance: 151.0
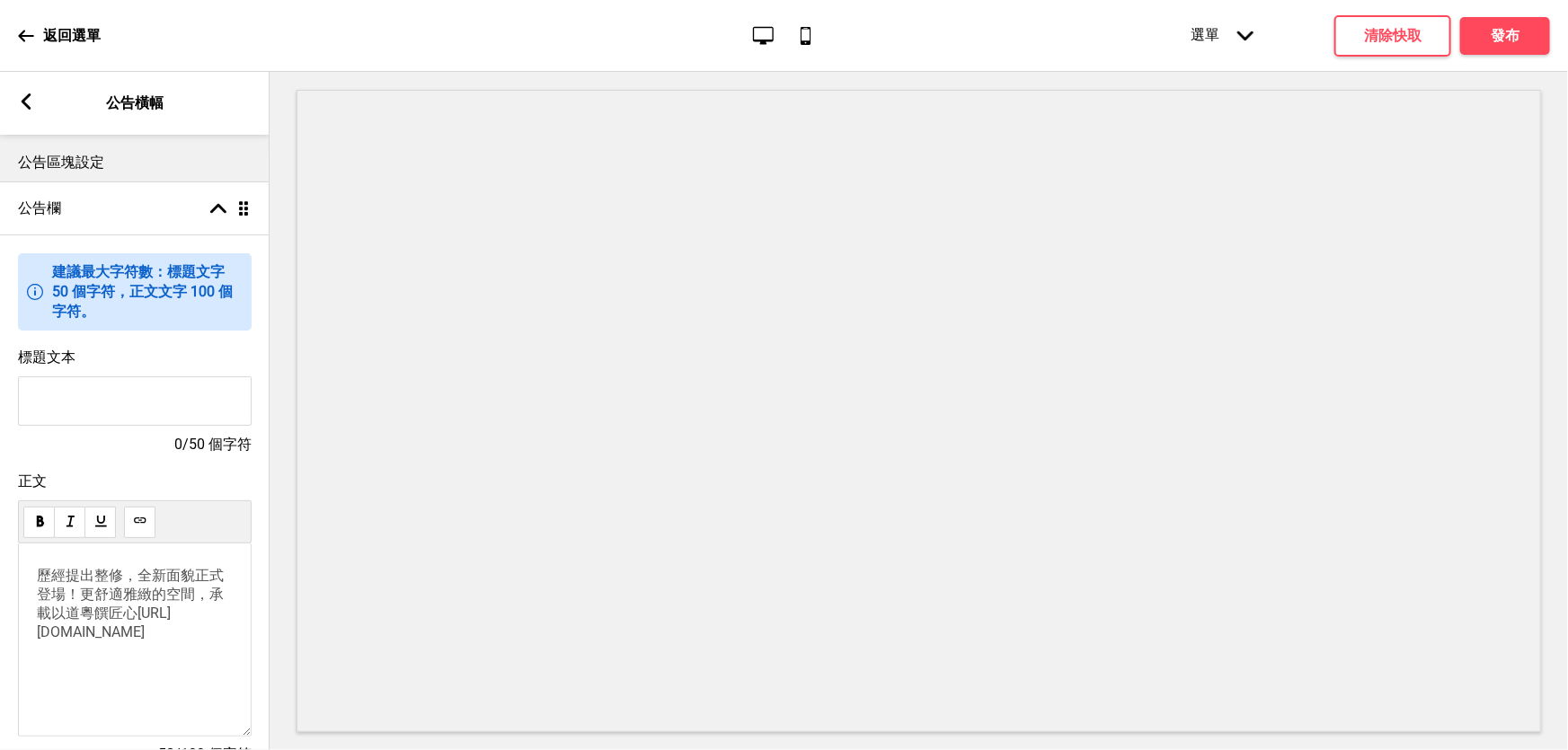
click at [33, 688] on div "歷經提出整修，全新面貌正式登場！ 更舒適雅緻的空間，承載以道粵饌匠心[URL][DOMAIN_NAME]" at bounding box center [134, 640] width 233 height 194
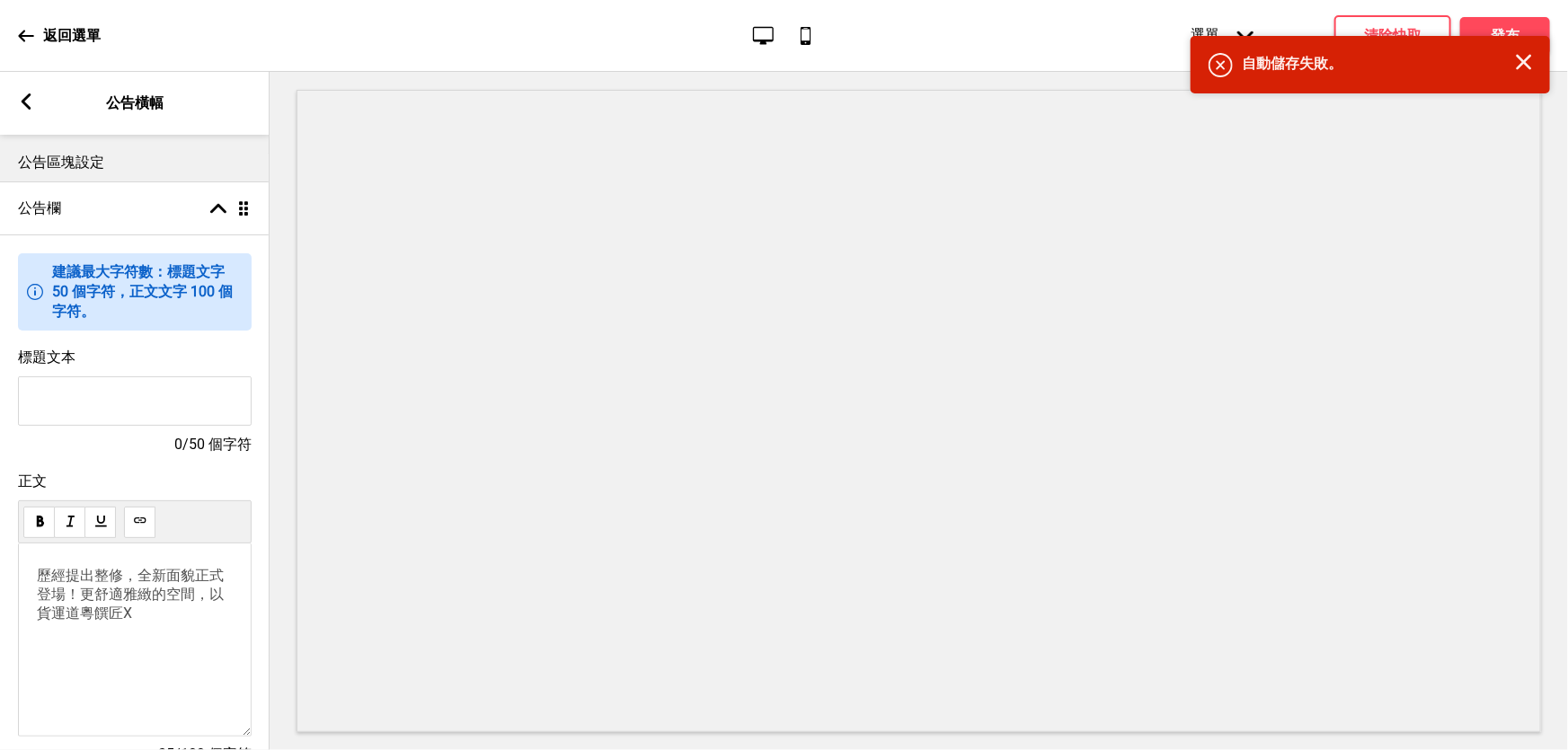
click at [93, 622] on font "更舒適雅緻的空間，以貨運道粵饌匠X" at bounding box center [130, 603] width 187 height 36
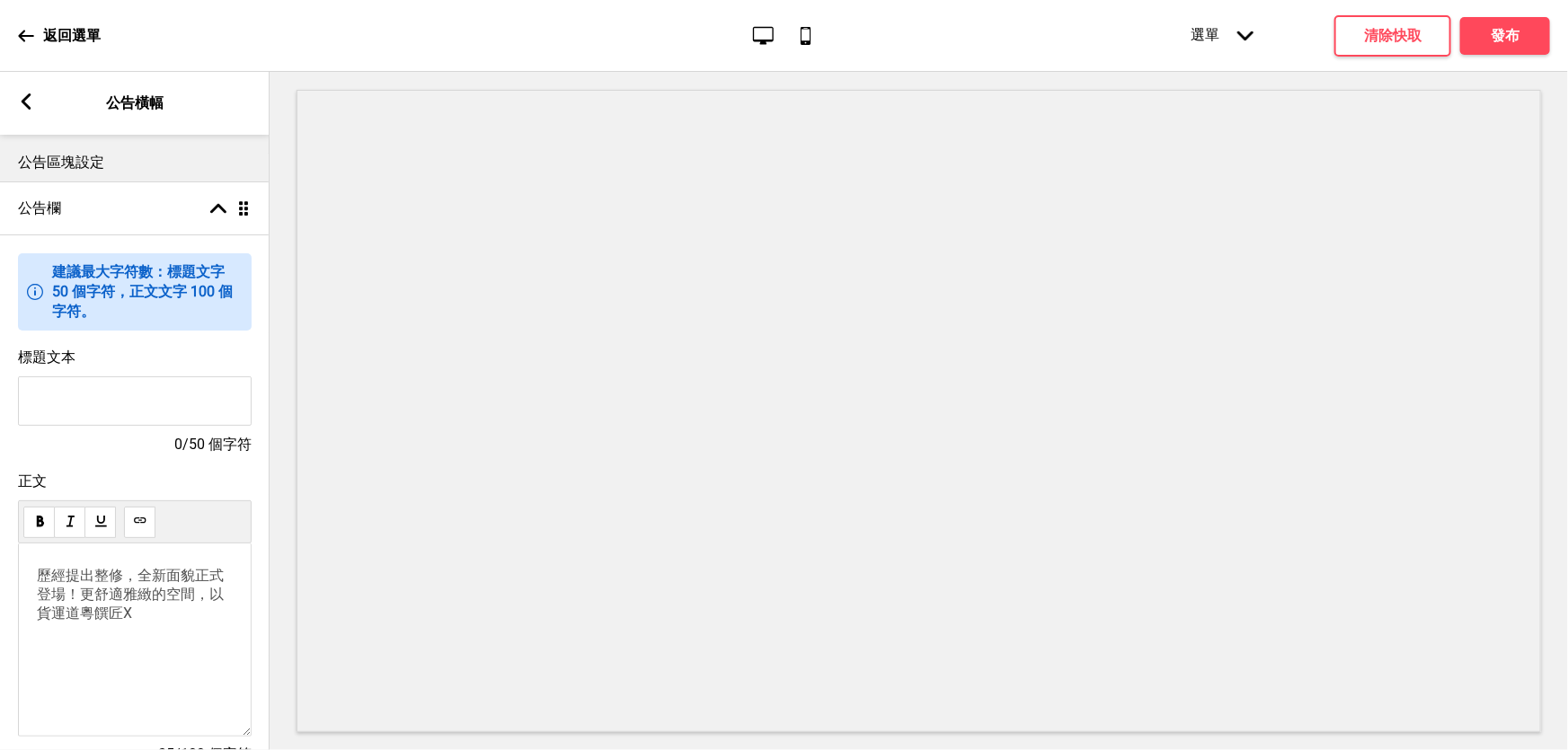
click at [135, 624] on p "歷經提出整修，全新面貌正式登場！ 更舒適雅緻的空間，以貨運道粵饌匠X" at bounding box center [134, 621] width 196 height 108
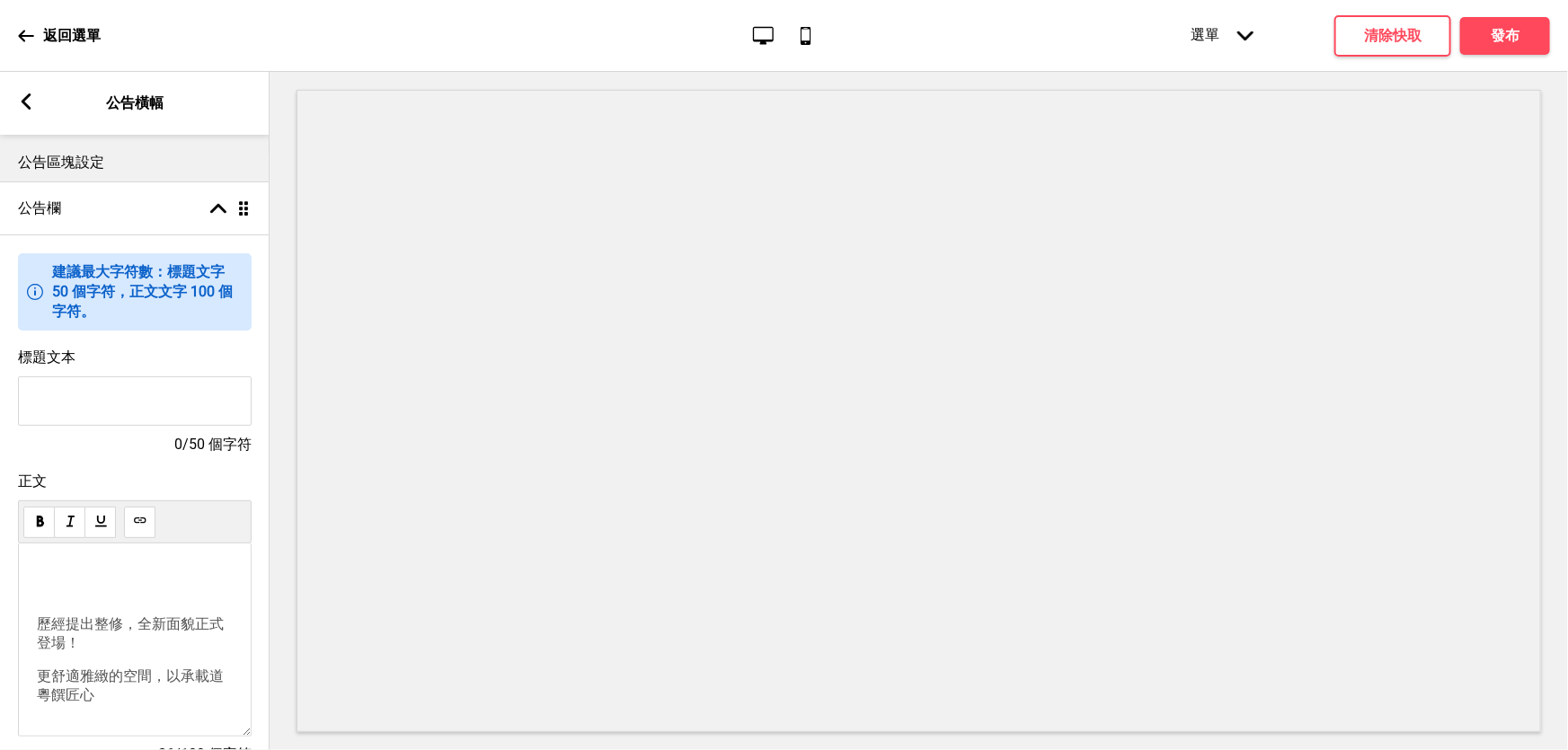
click at [118, 653] on p "歷經提出整修，全新面貌正式登場！" at bounding box center [134, 634] width 196 height 38
click at [52, 601] on p at bounding box center [134, 584] width 196 height 34
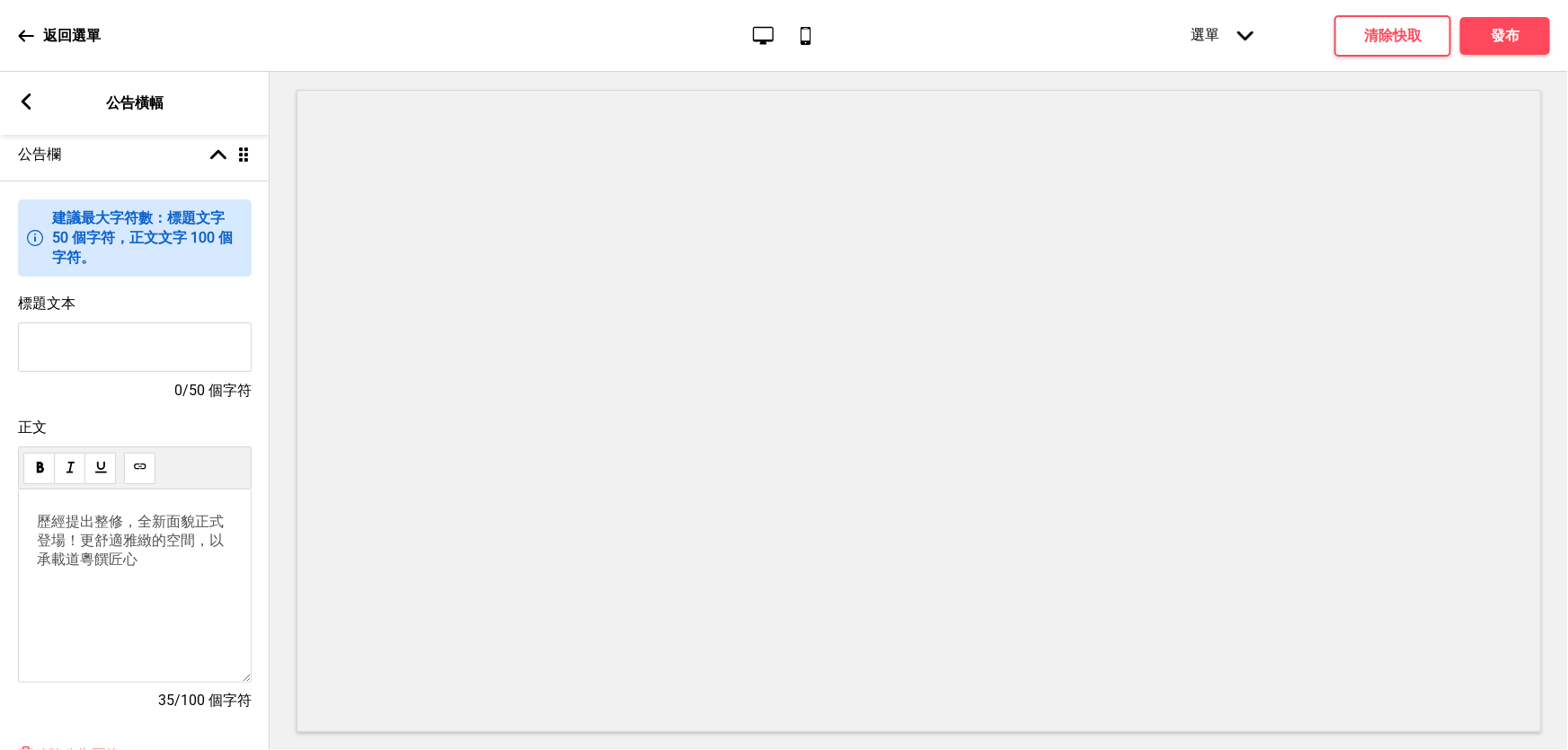
scroll to position [81, 0]
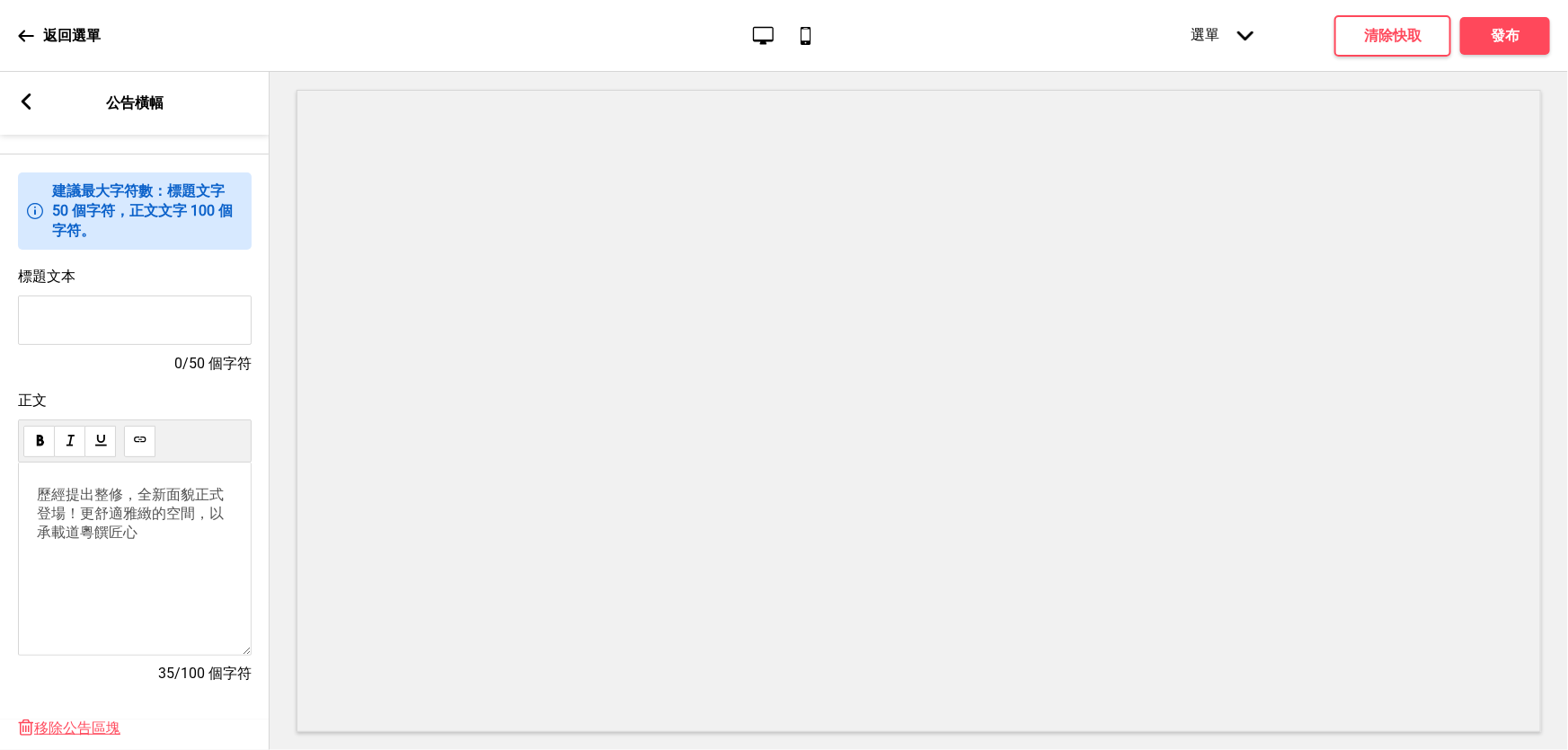
click at [145, 559] on p "歷經提出整修，全新面貌正式登場！ 更舒適雅緻的空間，以承載道粵饌匠心" at bounding box center [134, 523] width 196 height 74
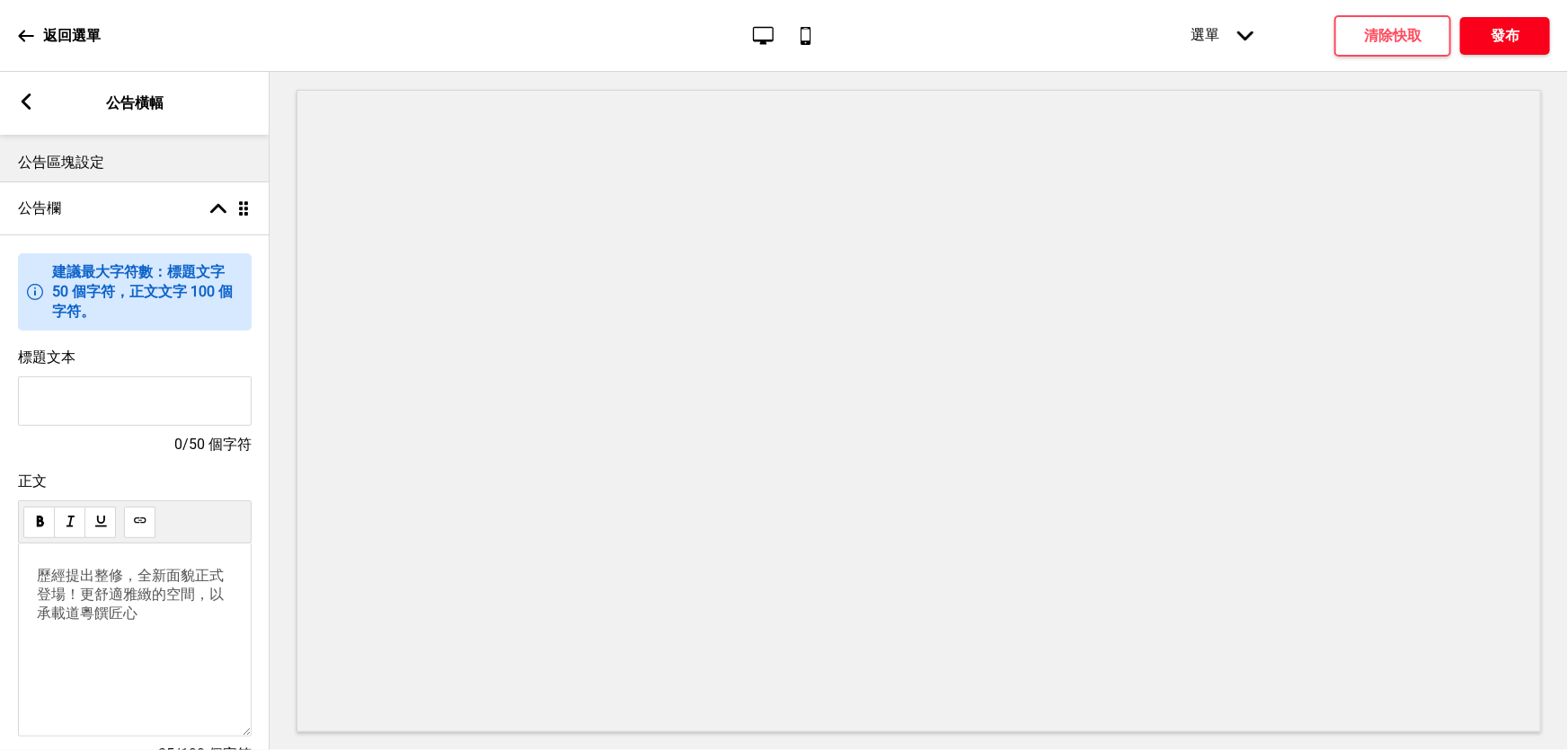
click at [1492, 36] on font "發布" at bounding box center [1505, 36] width 29 height 18
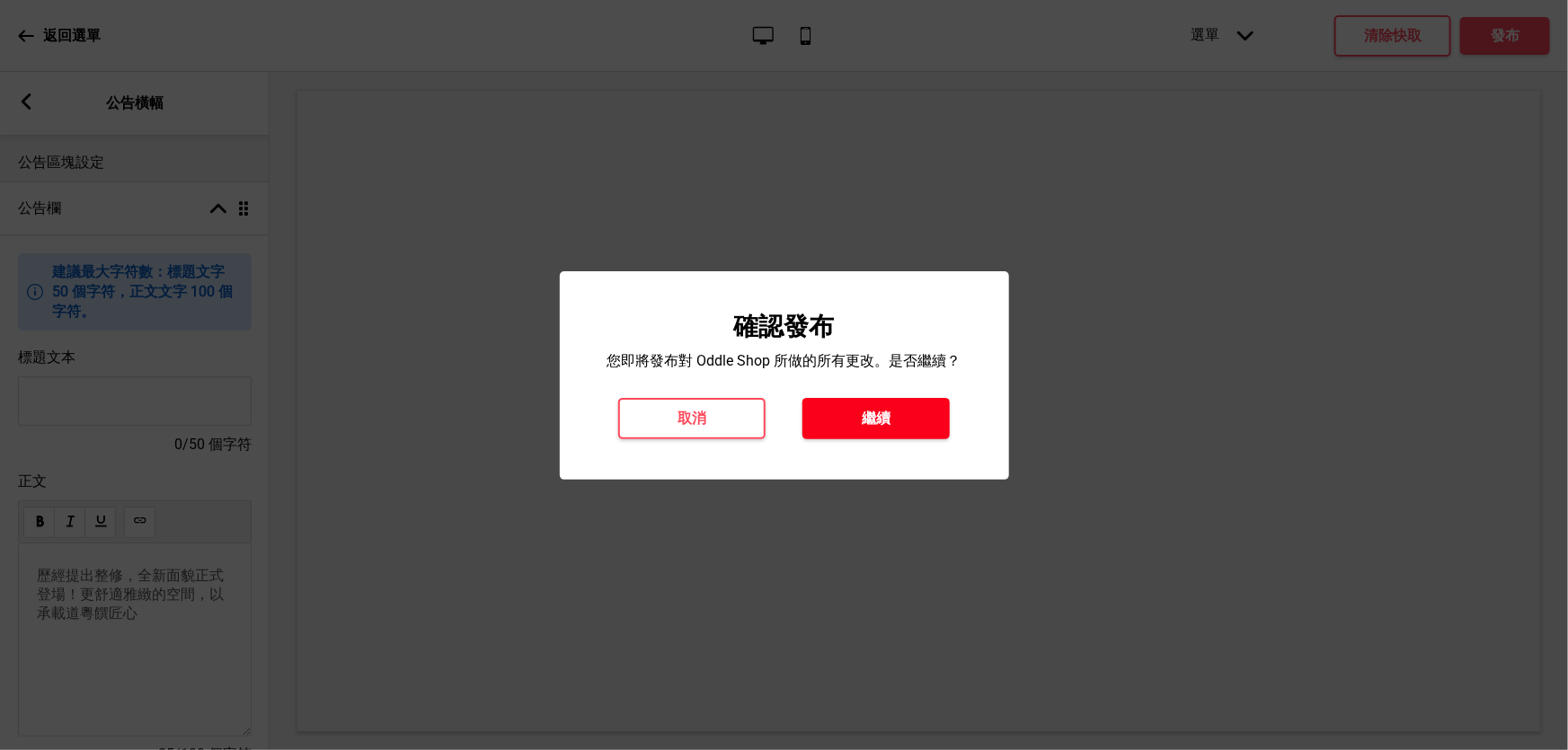
click at [869, 411] on font "繼續" at bounding box center [876, 418] width 29 height 18
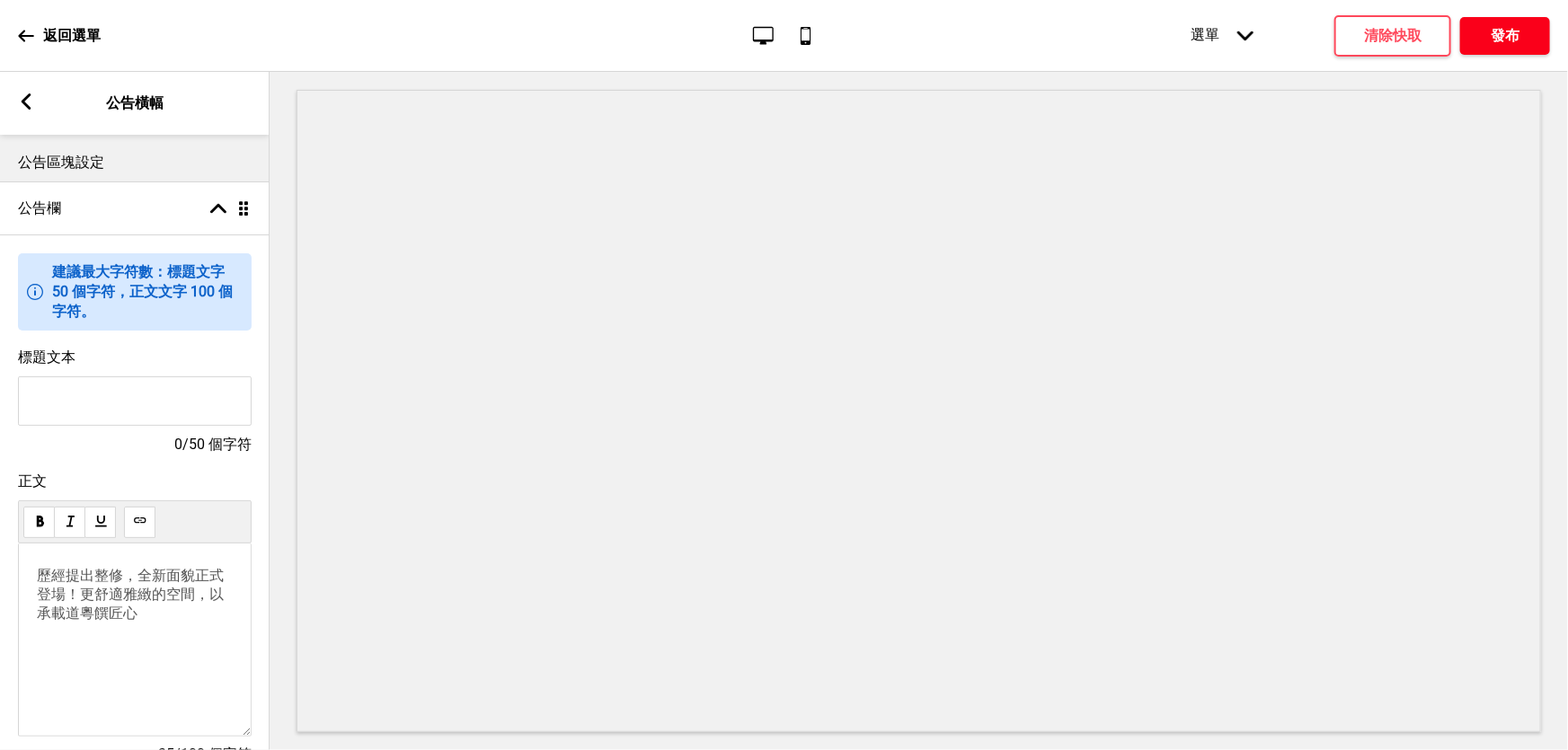
click at [1522, 29] on button "發布" at bounding box center [1505, 36] width 89 height 38
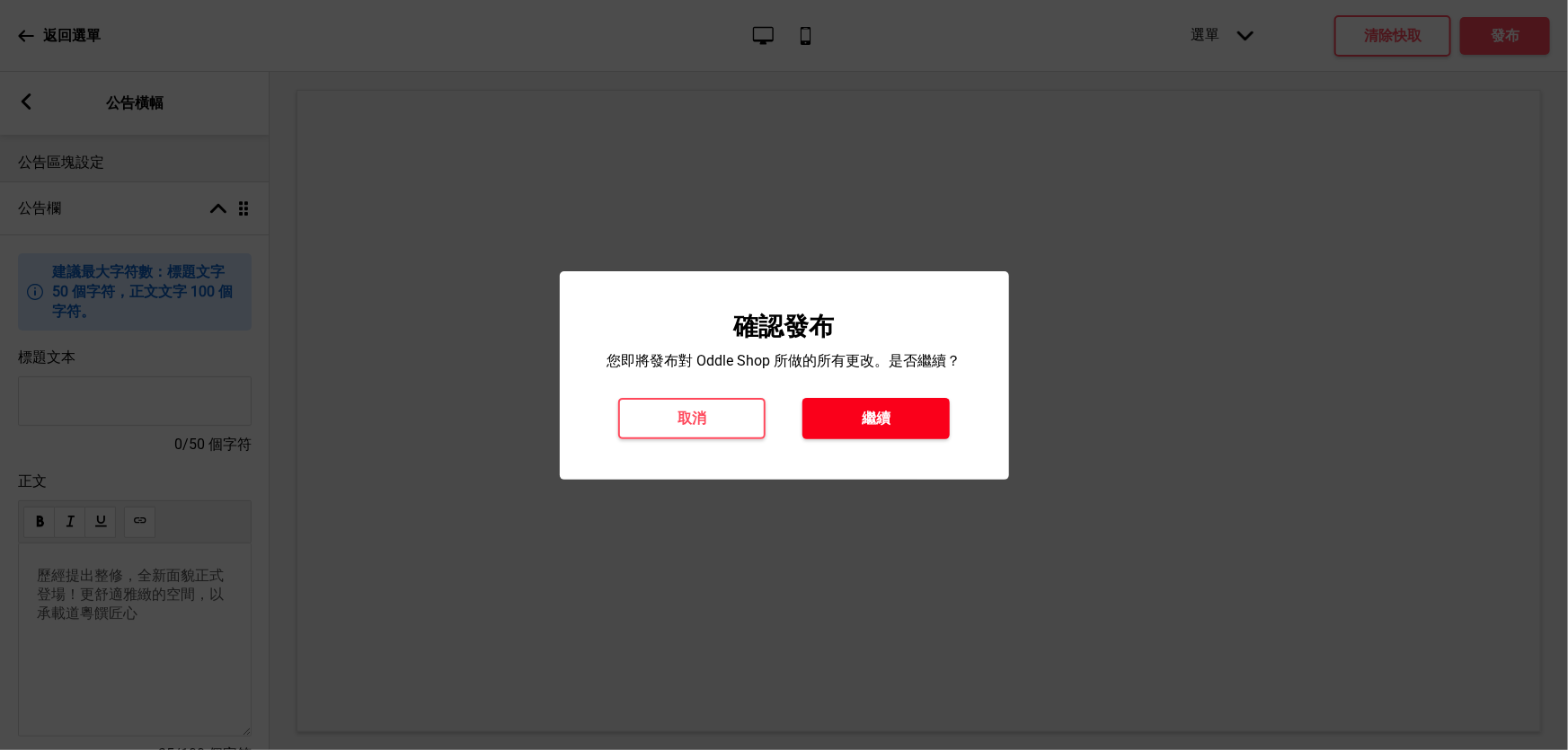
click at [856, 414] on button "繼續" at bounding box center [875, 418] width 147 height 41
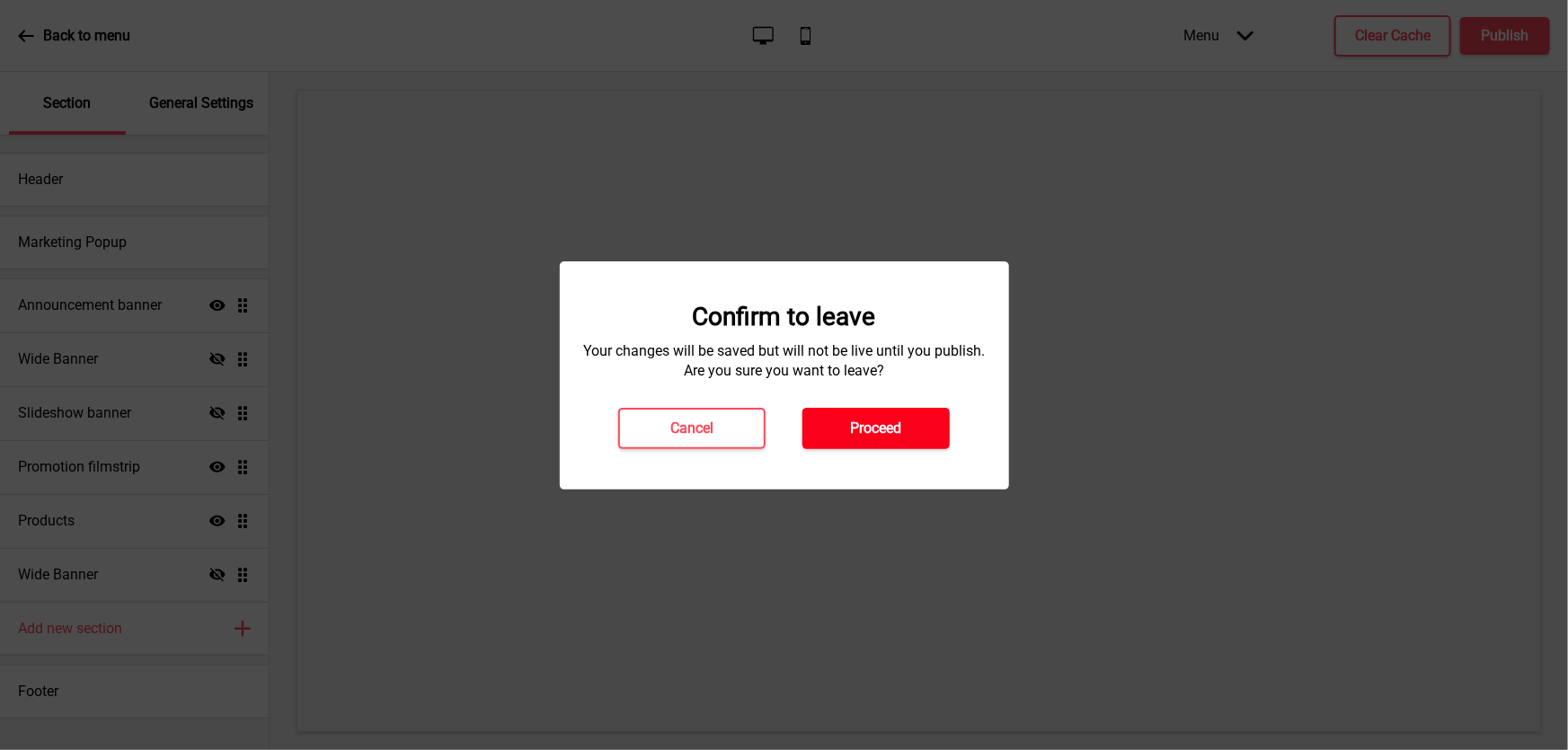
click at [870, 419] on h4 "Proceed" at bounding box center [876, 428] width 52 height 19
